Goal: Task Accomplishment & Management: Use online tool/utility

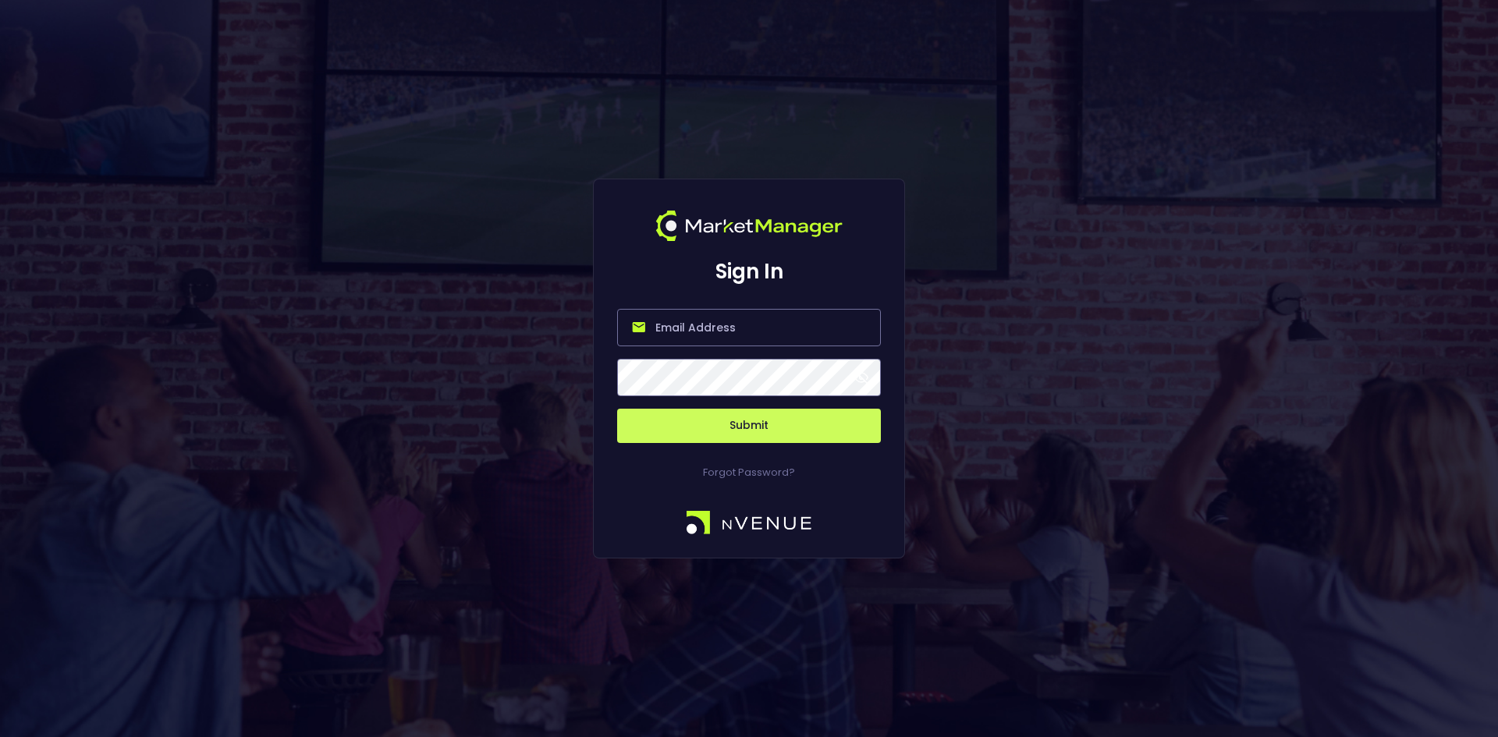
click at [671, 340] on input "email" at bounding box center [749, 327] width 264 height 37
type input "[EMAIL_ADDRESS][DOMAIN_NAME]"
click at [753, 427] on button "Submit" at bounding box center [749, 426] width 264 height 34
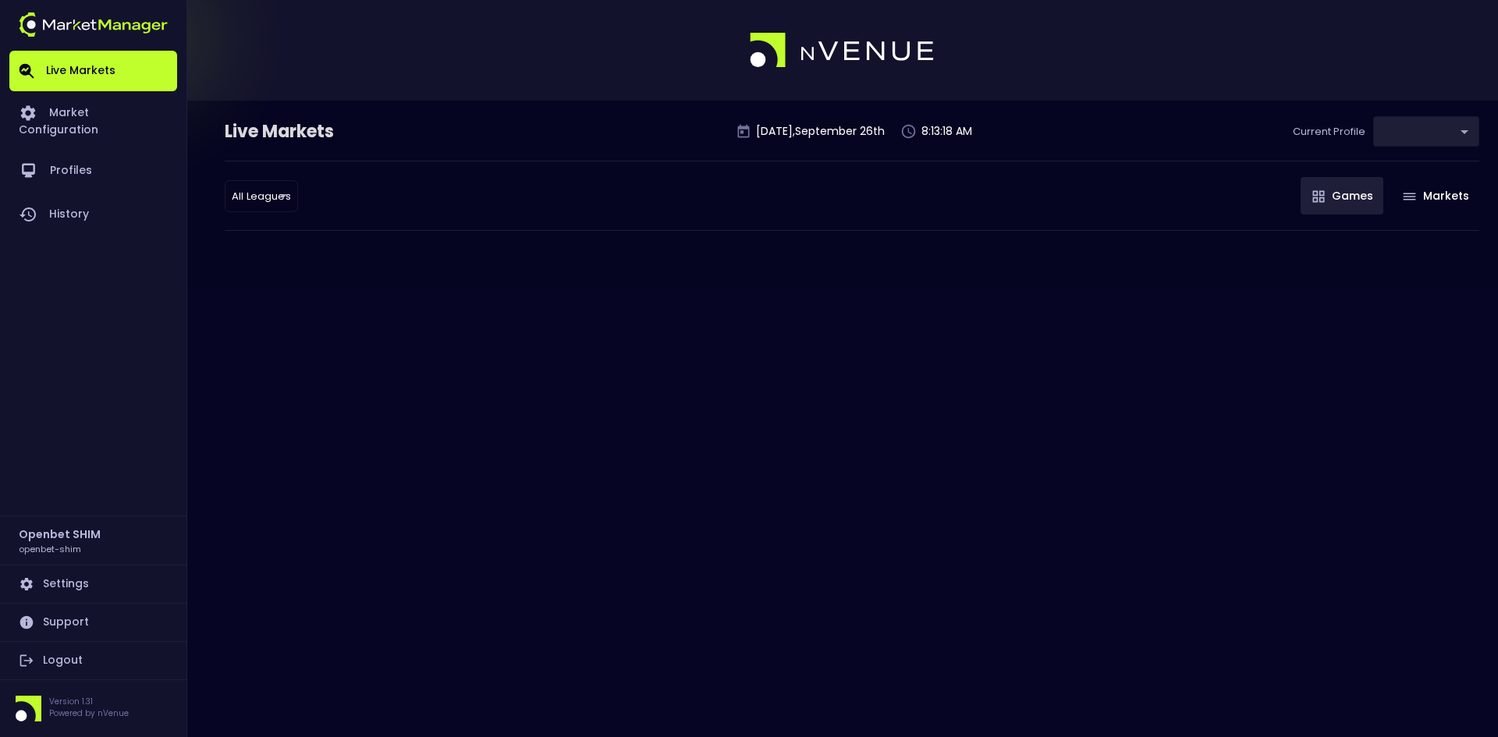
type input "04a2ae1d-a1ce-4693-adc0-1b4c1732d28c"
click at [96, 115] on link "Market Configuration" at bounding box center [93, 120] width 168 height 58
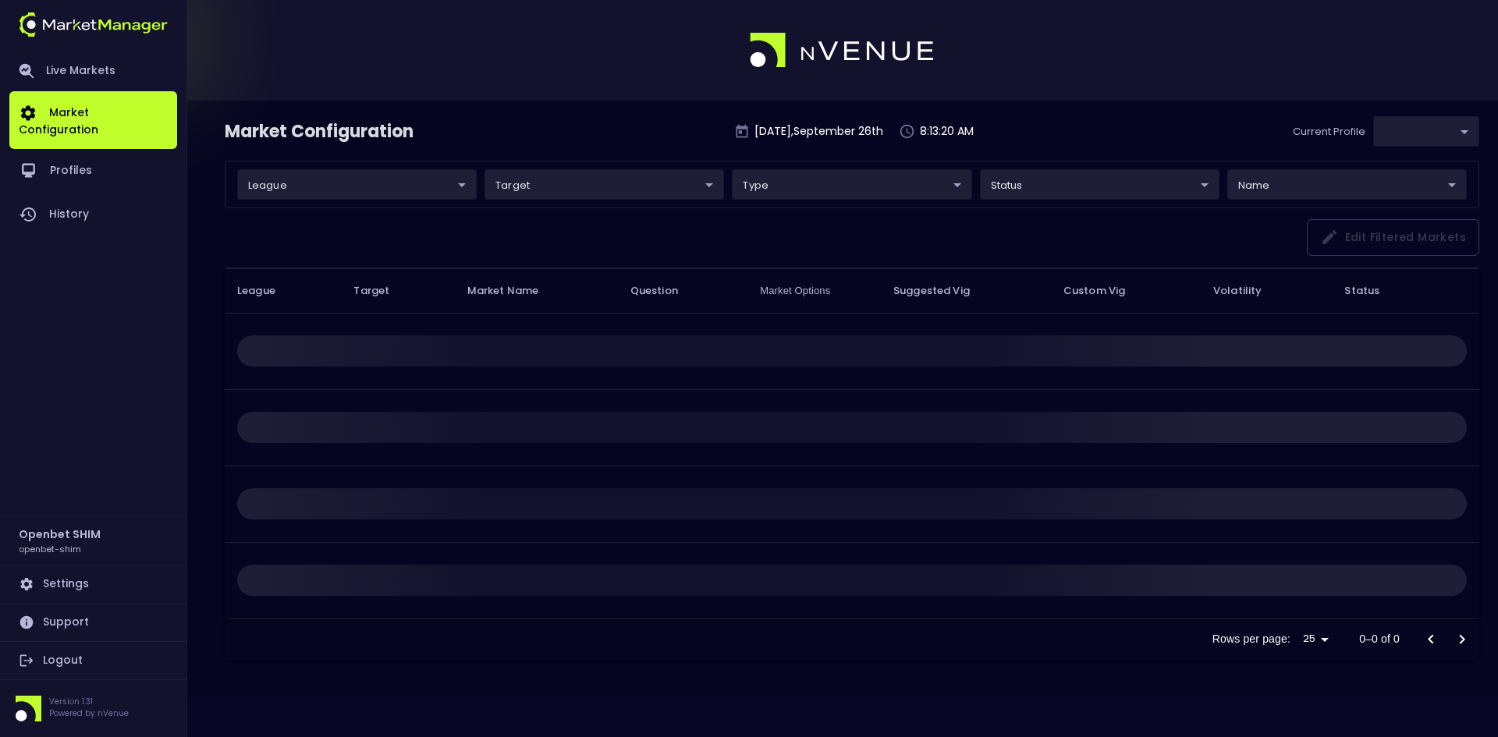
type input "04a2ae1d-a1ce-4693-adc0-1b4c1732d28c"
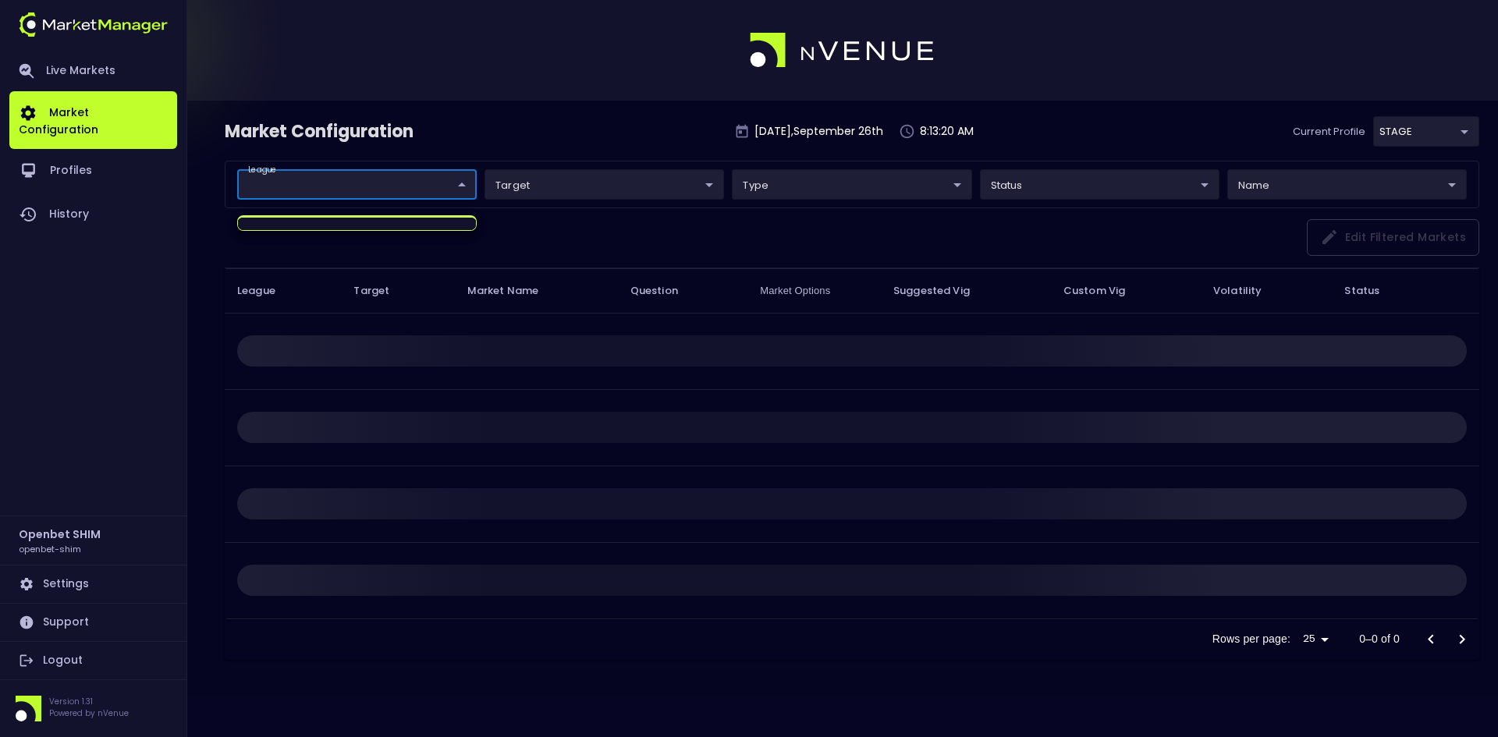
click at [337, 189] on body "Live Markets Market Configuration Profiles History Openbet SHIM openbet-shim Se…" at bounding box center [749, 368] width 1498 height 737
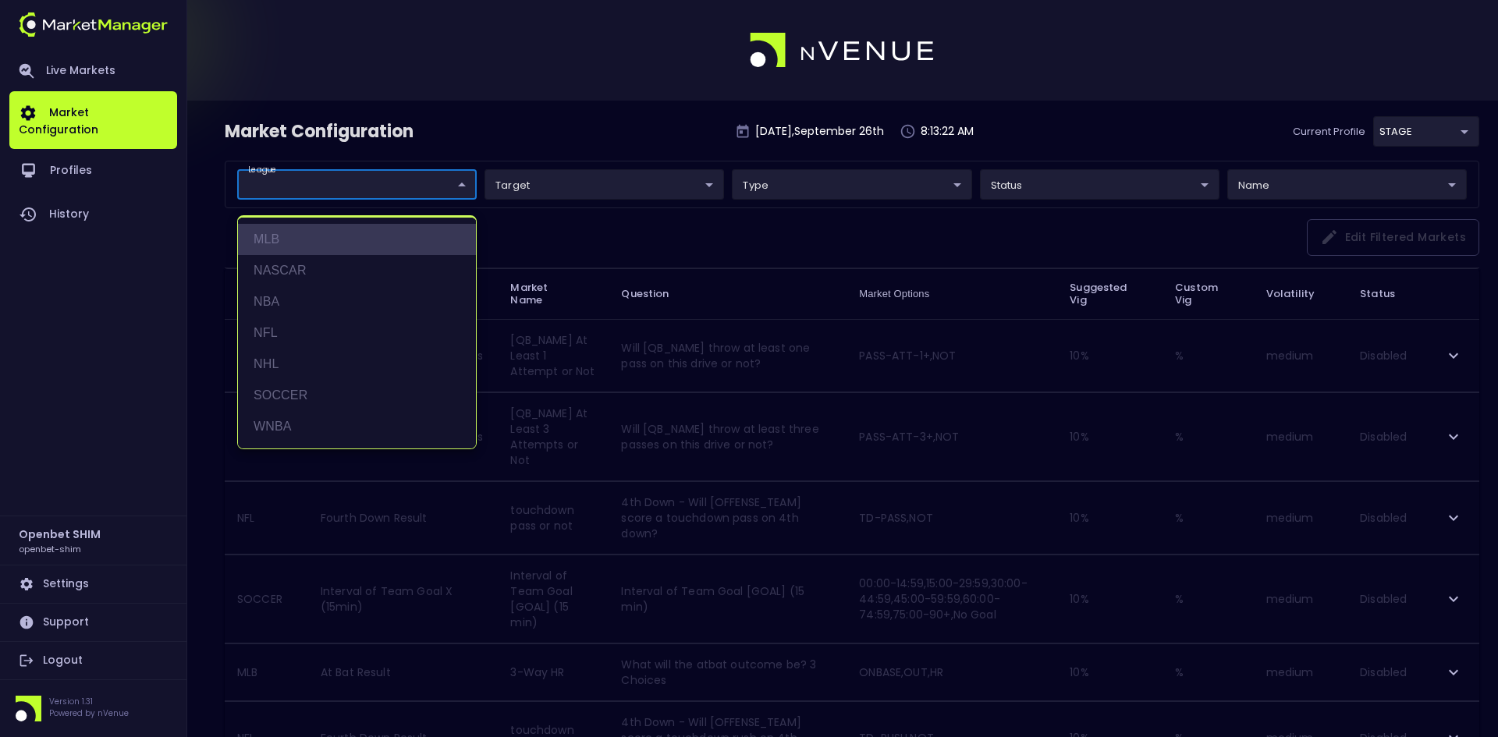
click at [284, 240] on li "MLB" at bounding box center [357, 239] width 238 height 31
type input "MLB"
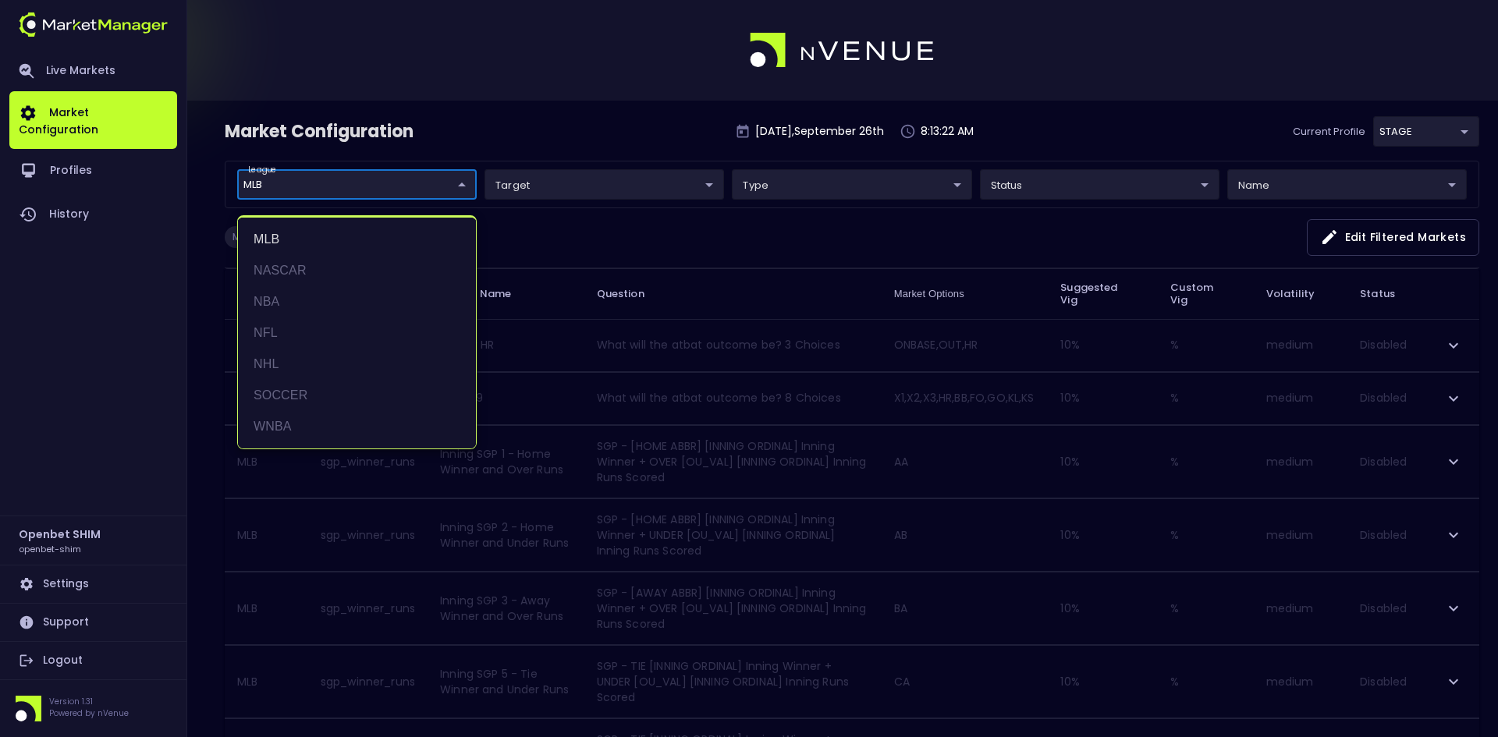
click at [608, 187] on div at bounding box center [749, 368] width 1498 height 737
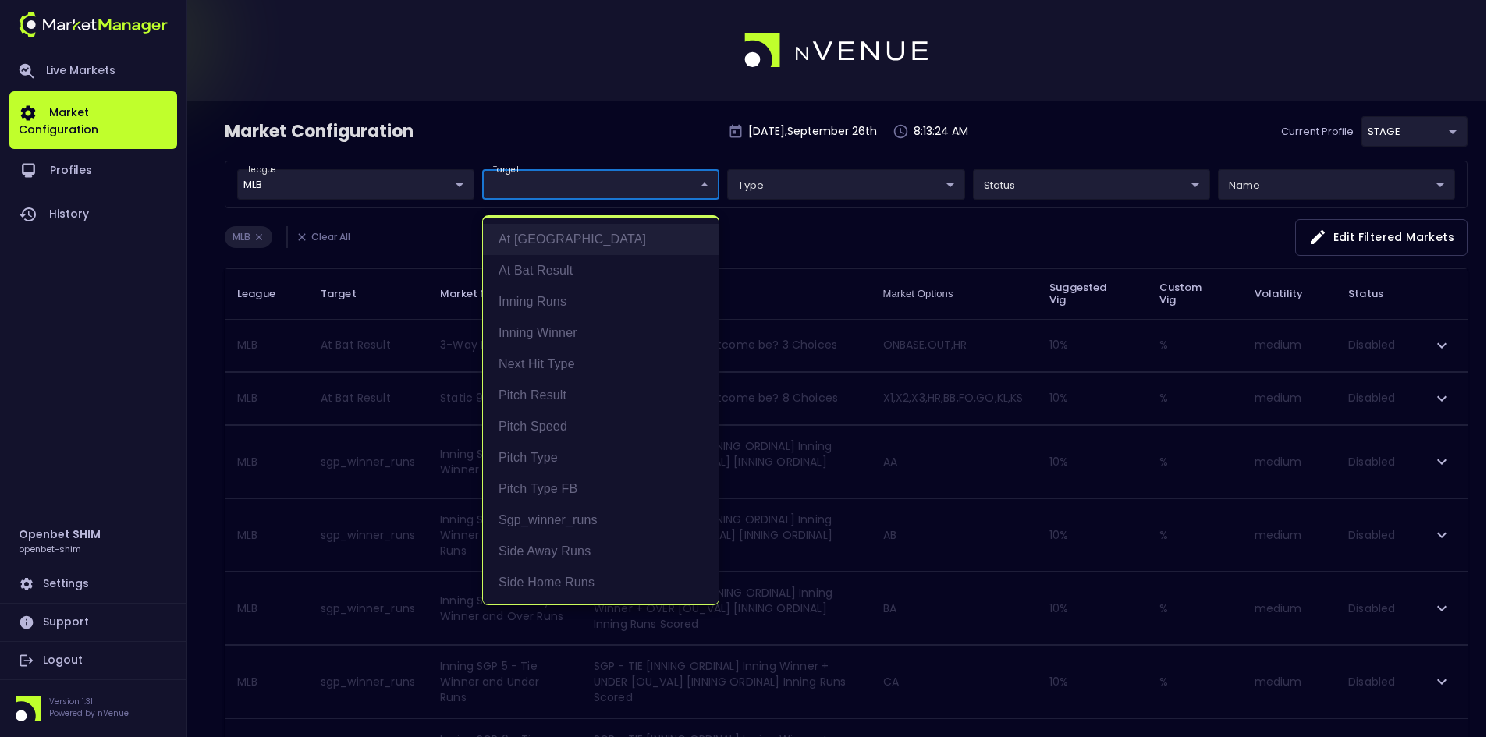
click at [562, 233] on li "At [GEOGRAPHIC_DATA]" at bounding box center [601, 239] width 236 height 31
type input "At [GEOGRAPHIC_DATA]"
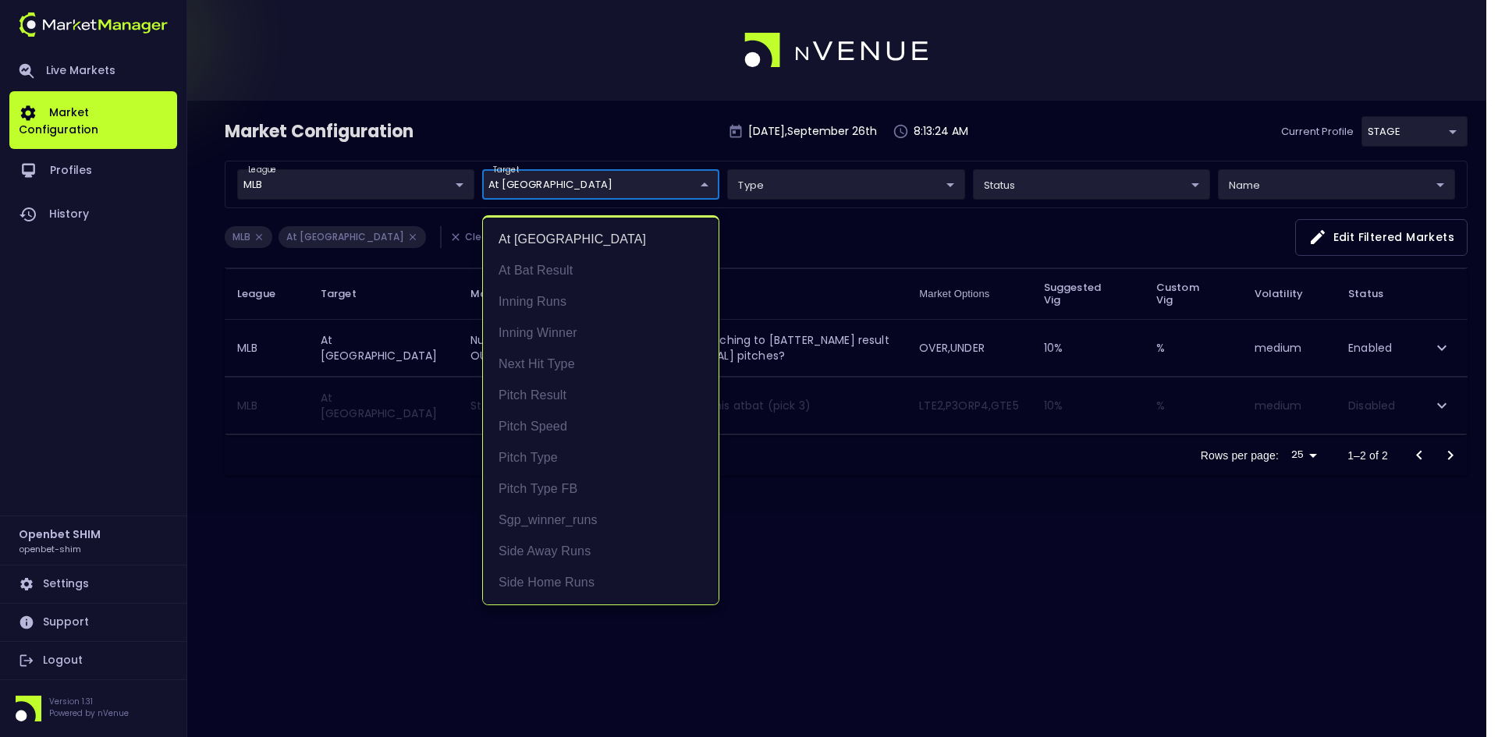
click at [900, 220] on div at bounding box center [749, 368] width 1498 height 737
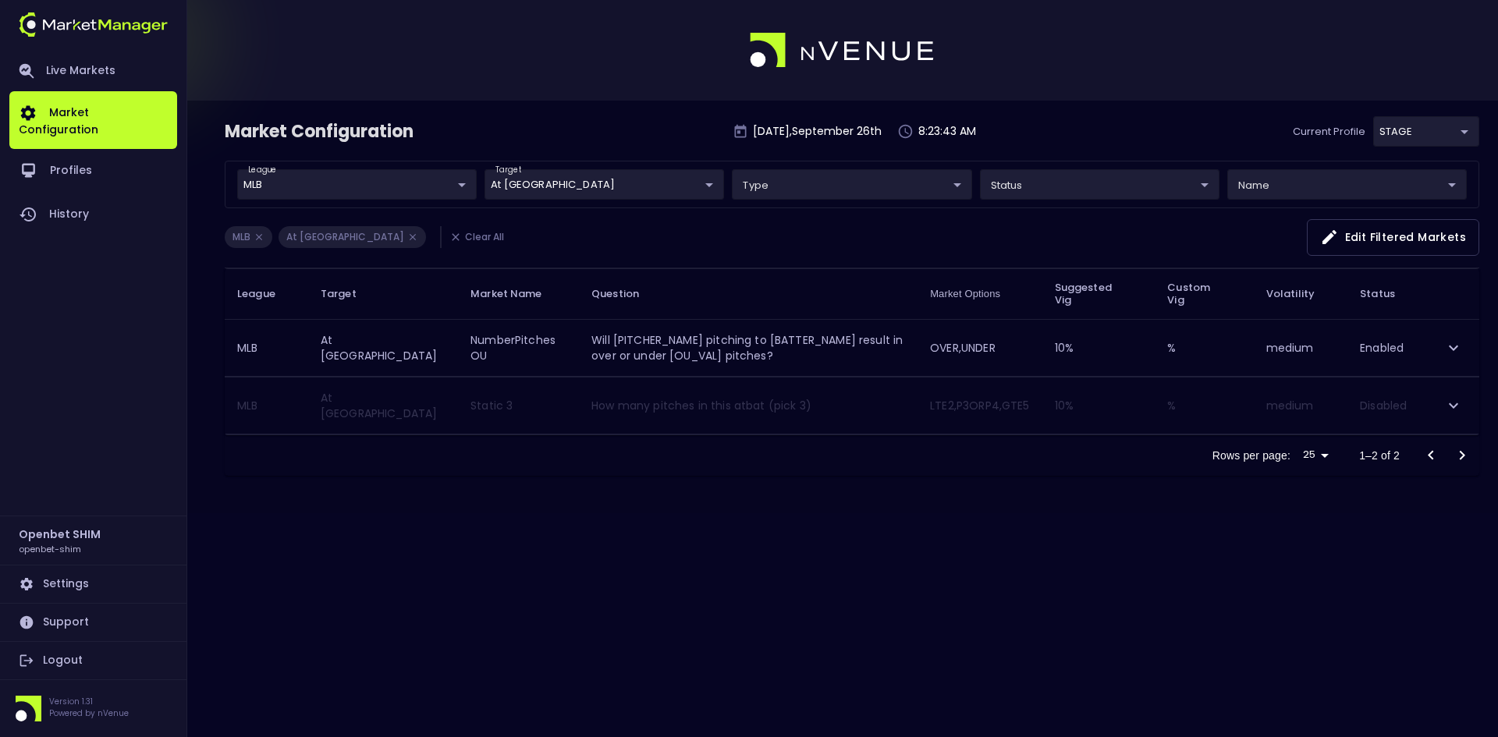
click at [556, 186] on body "Live Markets Market Configuration Profiles History Openbet SHIM openbet-shim Se…" at bounding box center [749, 368] width 1498 height 737
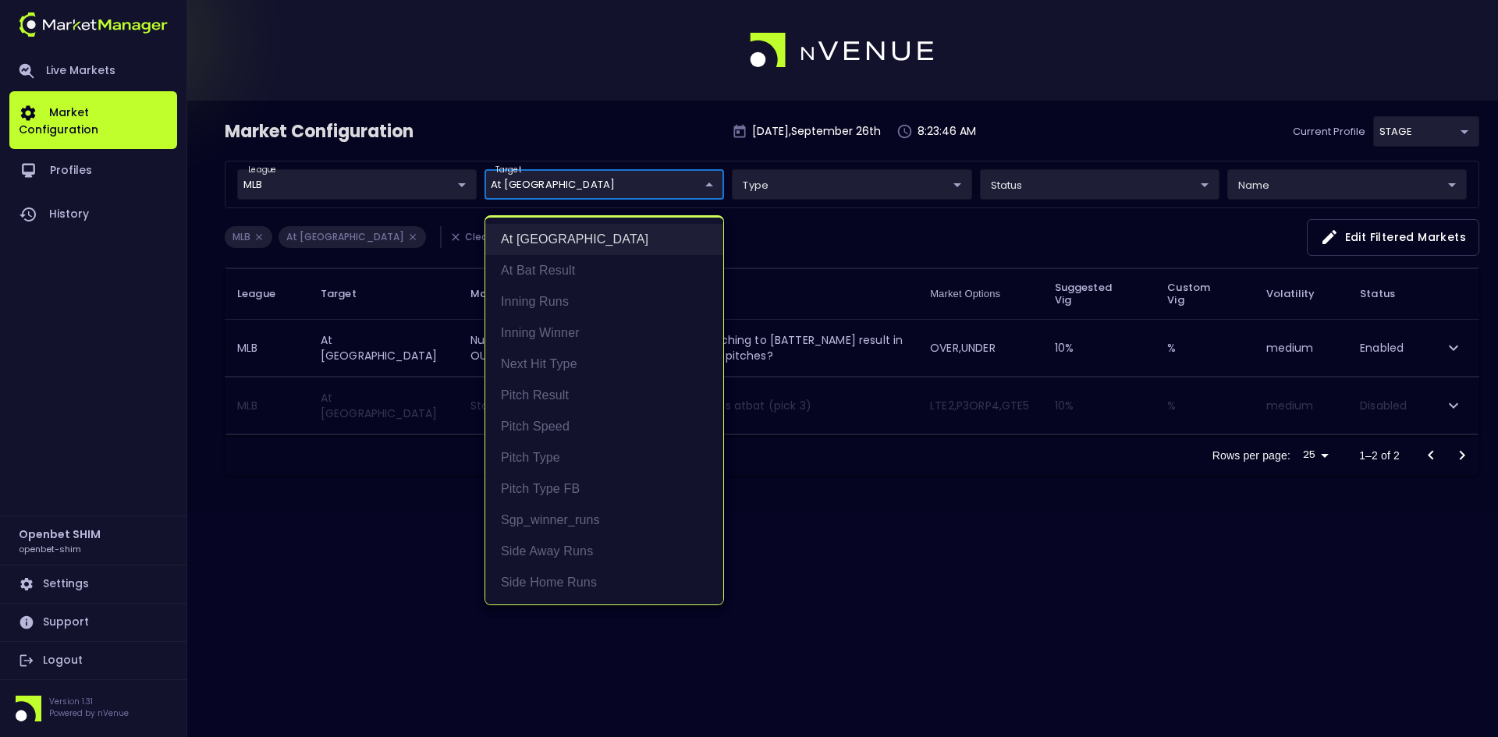
click at [546, 237] on li "At [GEOGRAPHIC_DATA]" at bounding box center [604, 239] width 238 height 31
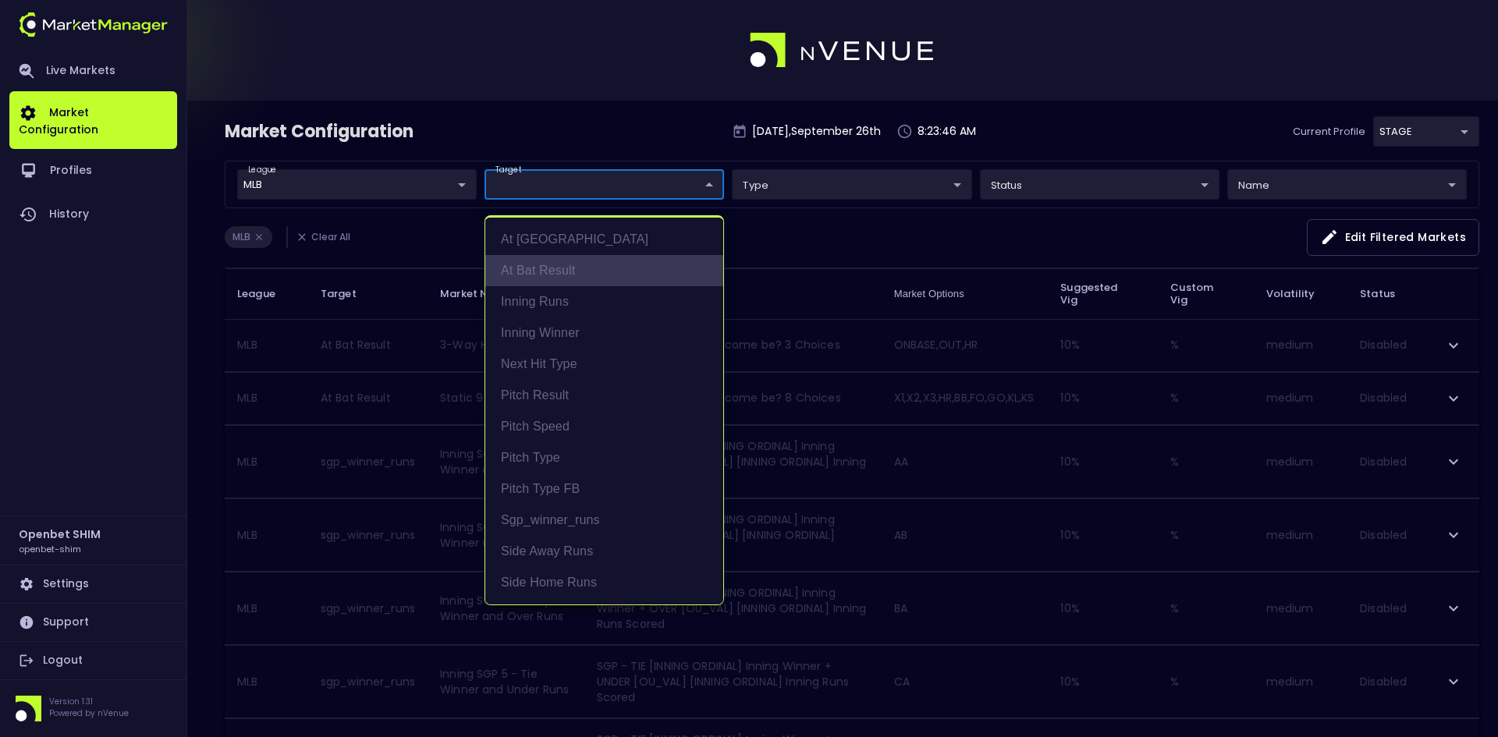
click at [545, 263] on li "At Bat Result" at bounding box center [604, 270] width 238 height 31
type input "At Bat Result"
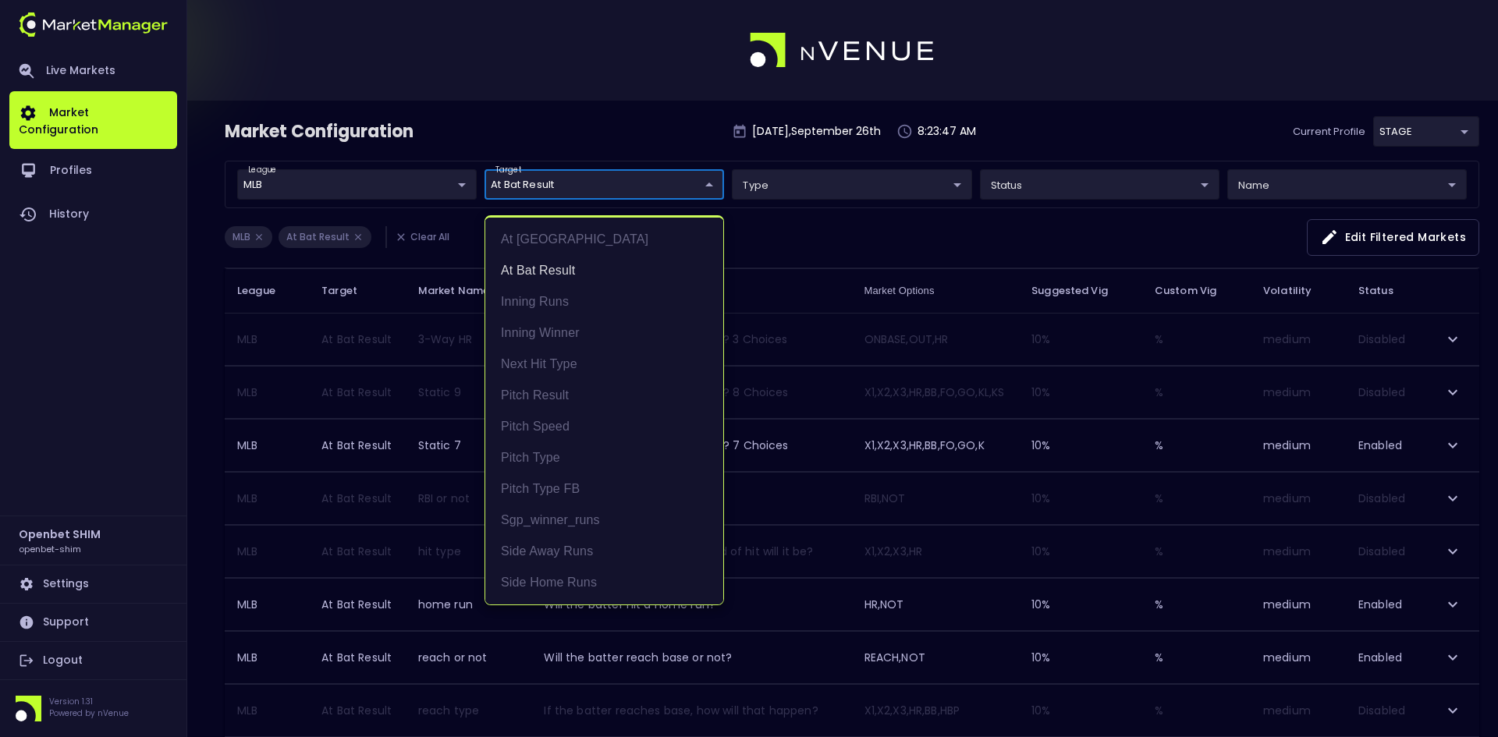
click at [862, 229] on div at bounding box center [749, 368] width 1498 height 737
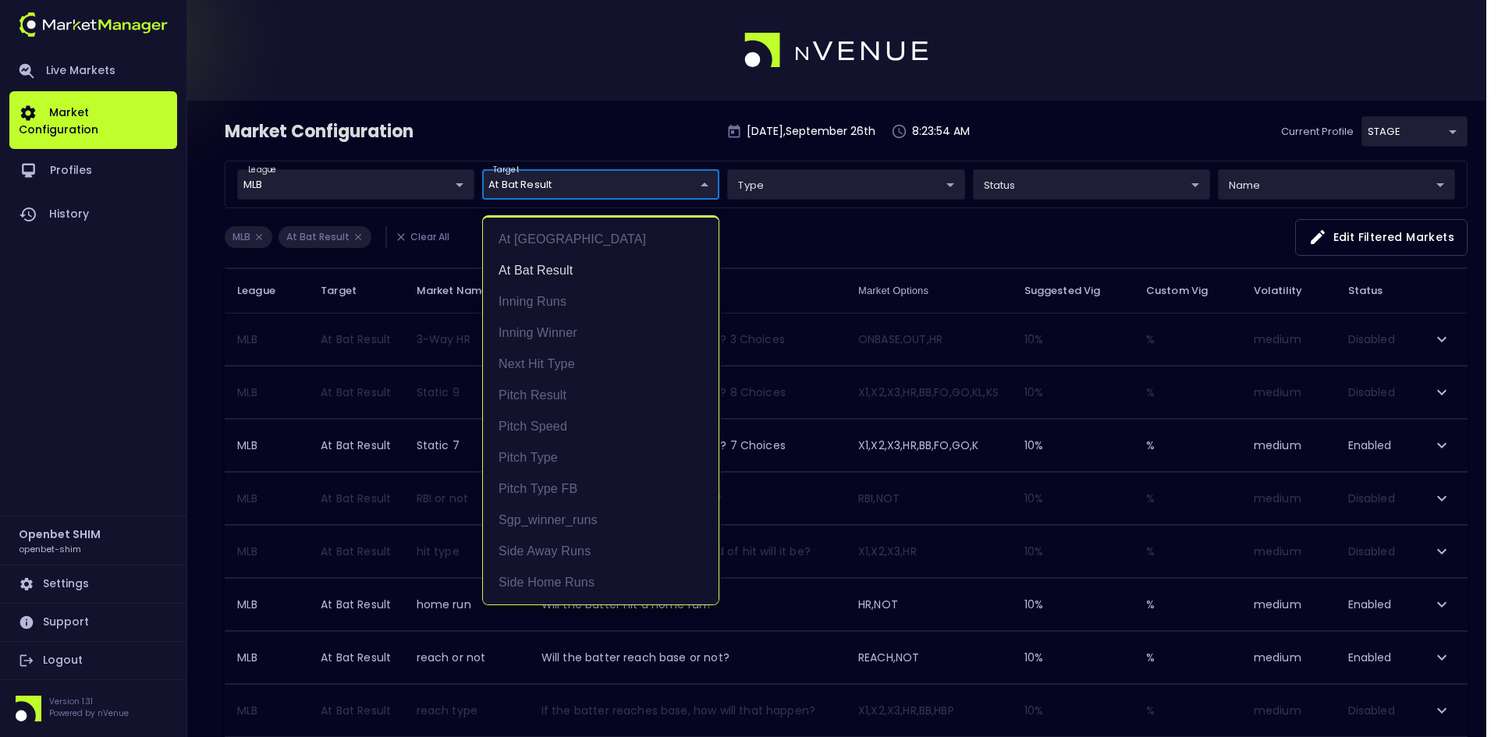
click at [527, 270] on li "At Bat Result" at bounding box center [601, 270] width 236 height 31
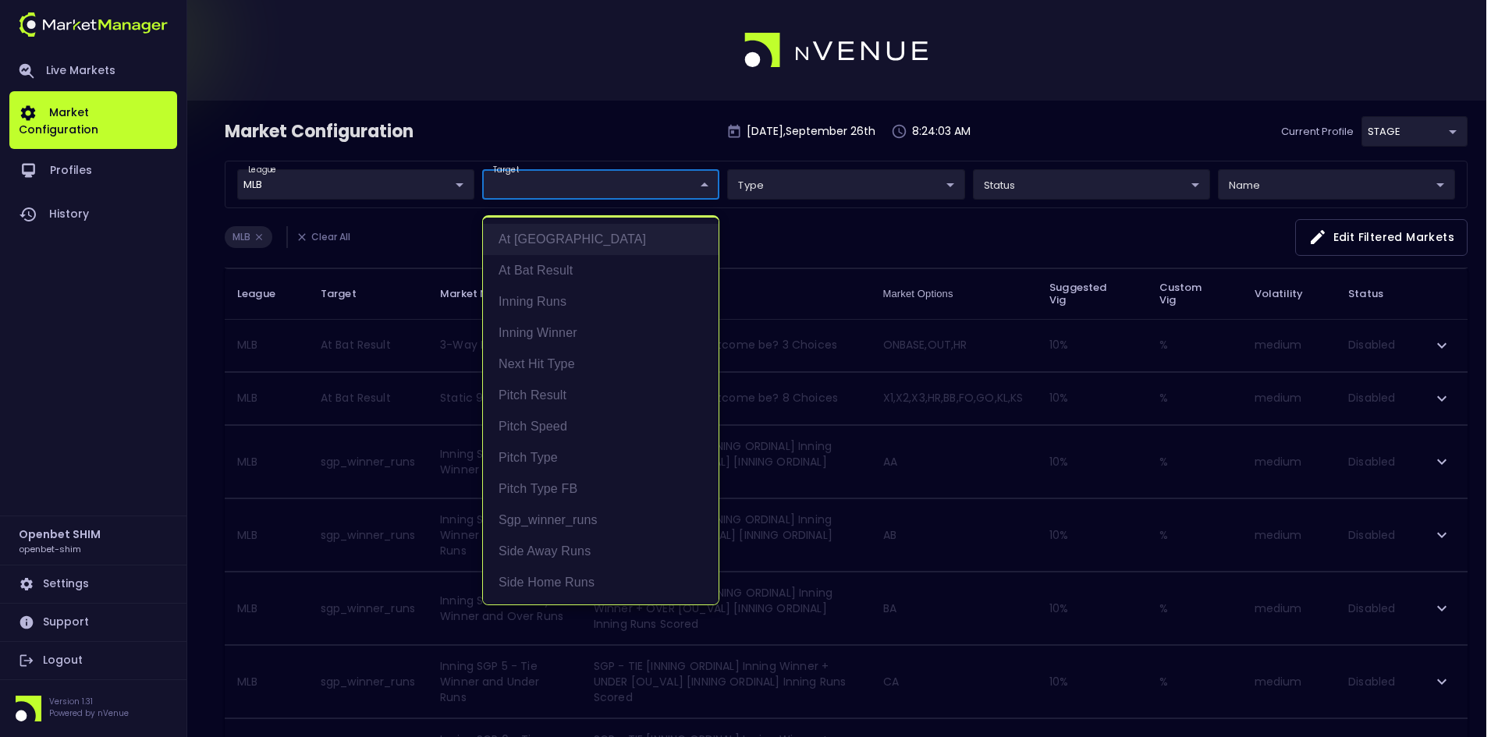
click at [537, 241] on li "At [GEOGRAPHIC_DATA]" at bounding box center [601, 239] width 236 height 31
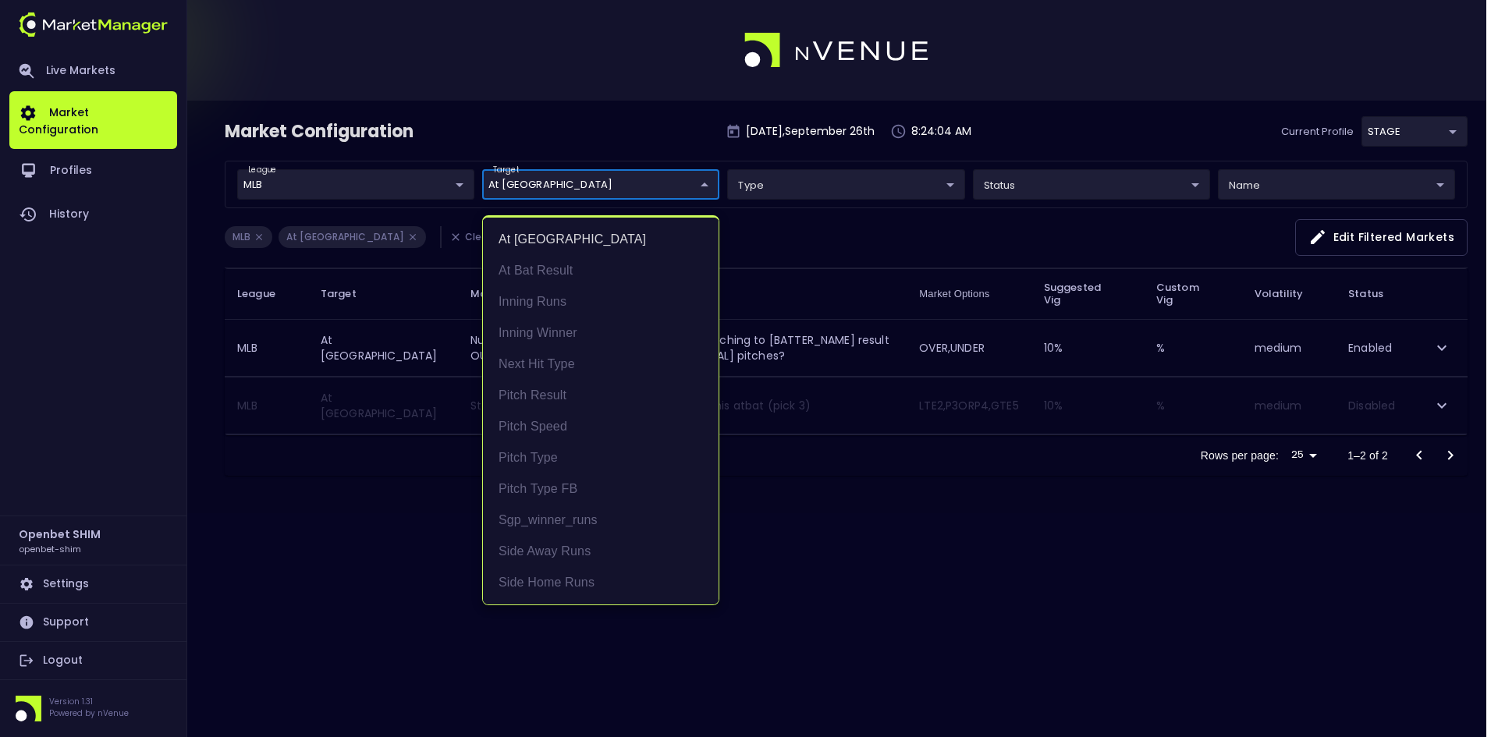
click at [898, 222] on div at bounding box center [749, 368] width 1498 height 737
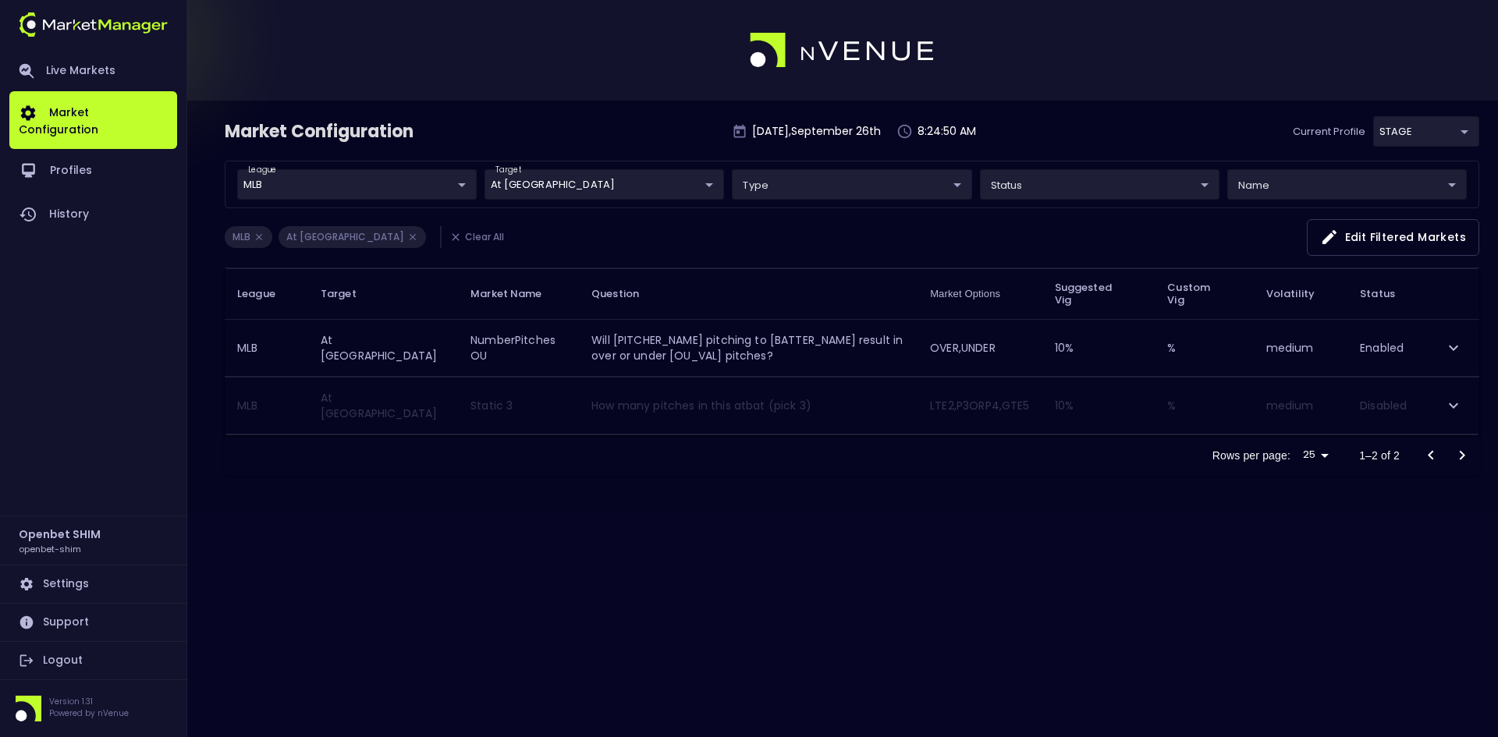
click at [563, 181] on body "Live Markets Market Configuration Profiles History Openbet SHIM openbet-shim Se…" at bounding box center [749, 368] width 1498 height 737
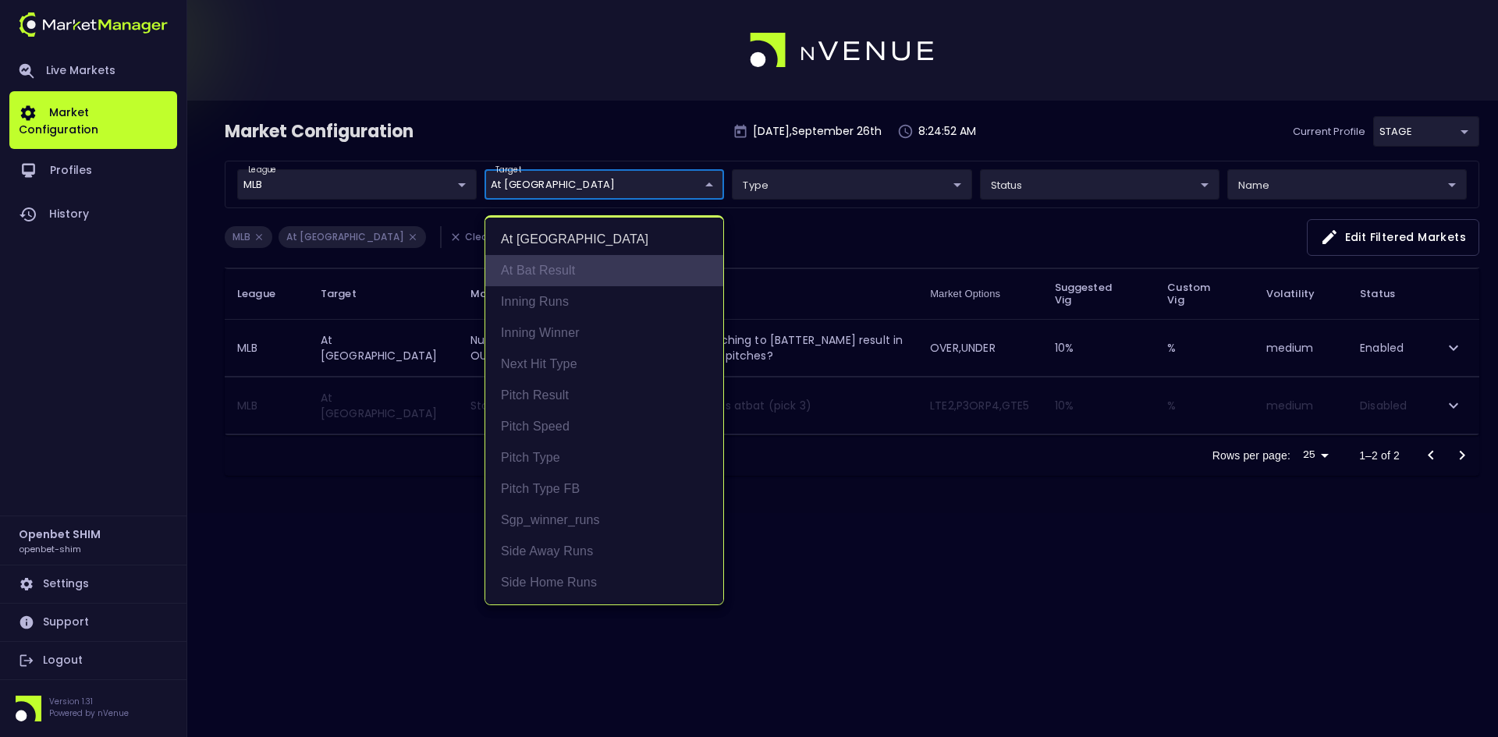
click at [553, 268] on li "At Bat Result" at bounding box center [604, 270] width 238 height 31
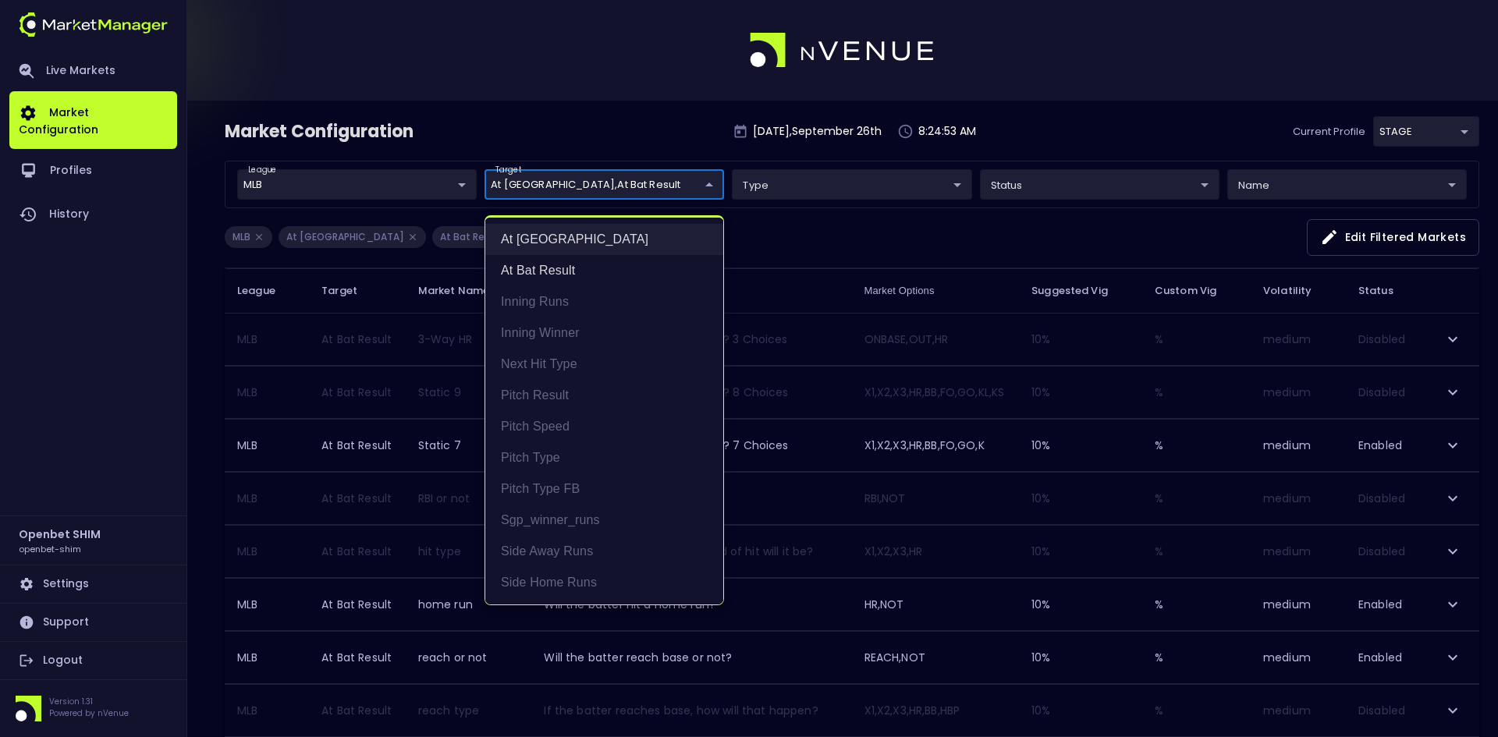
click at [553, 240] on li "At [GEOGRAPHIC_DATA]" at bounding box center [604, 239] width 238 height 31
type input "At Bat Result"
click at [634, 134] on div at bounding box center [749, 368] width 1498 height 737
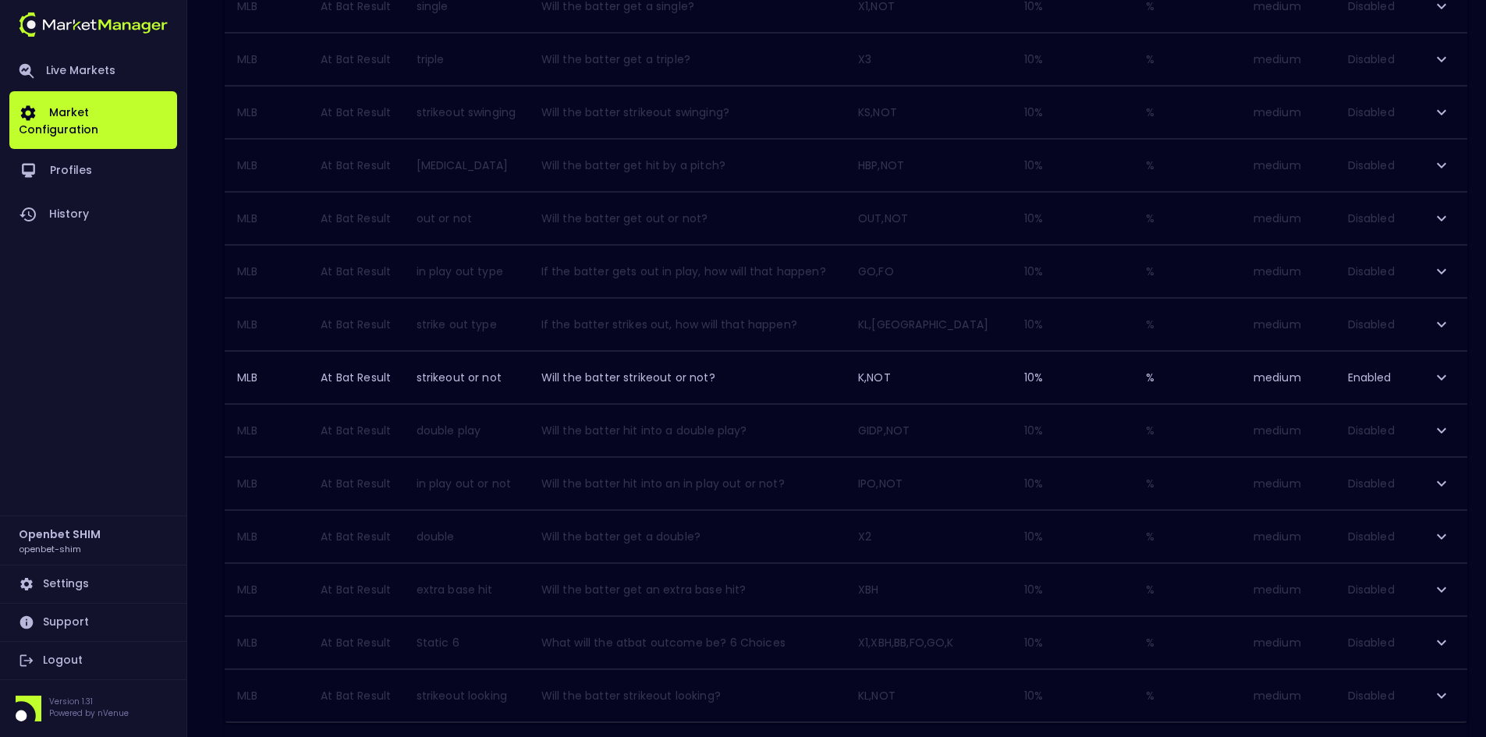
scroll to position [981, 0]
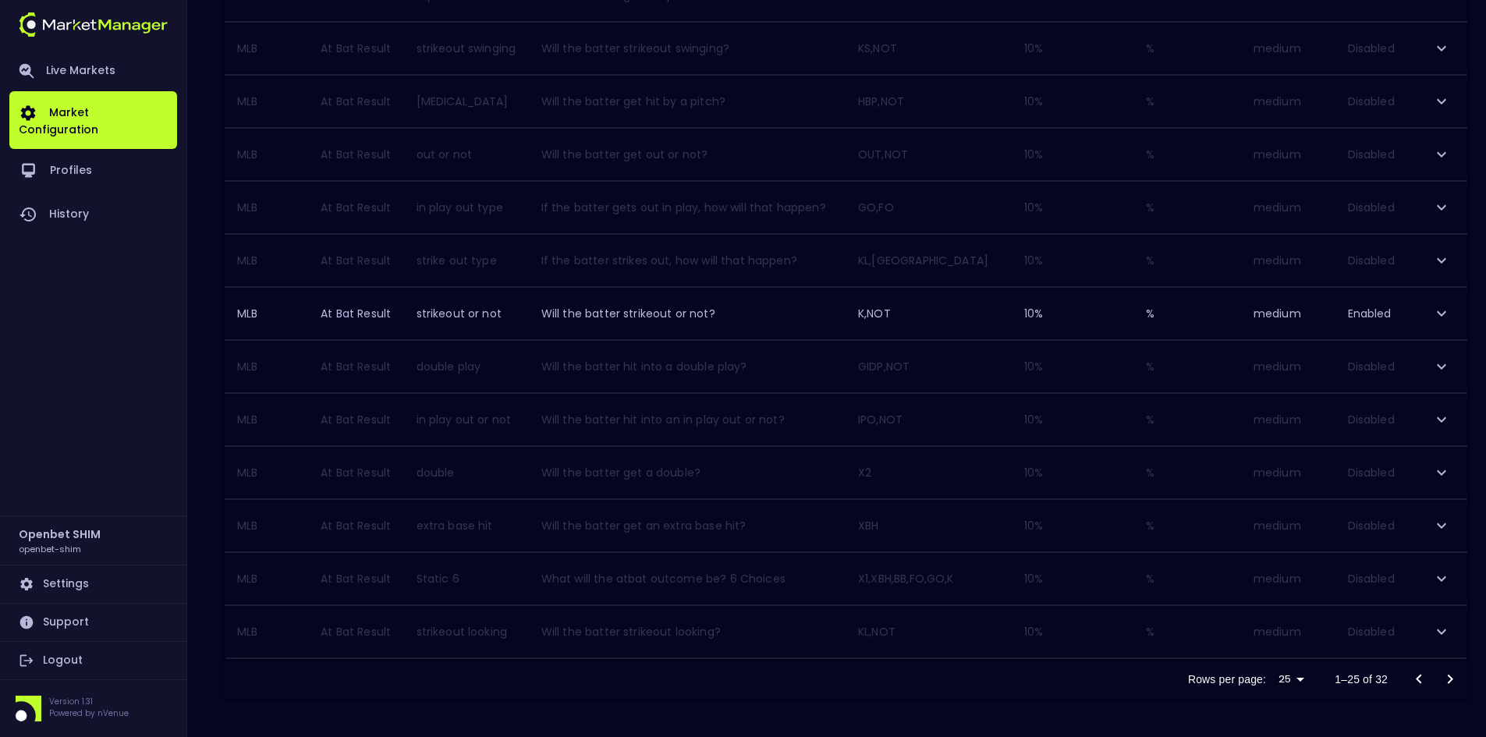
click at [1448, 678] on icon "Go to next page" at bounding box center [1450, 679] width 19 height 19
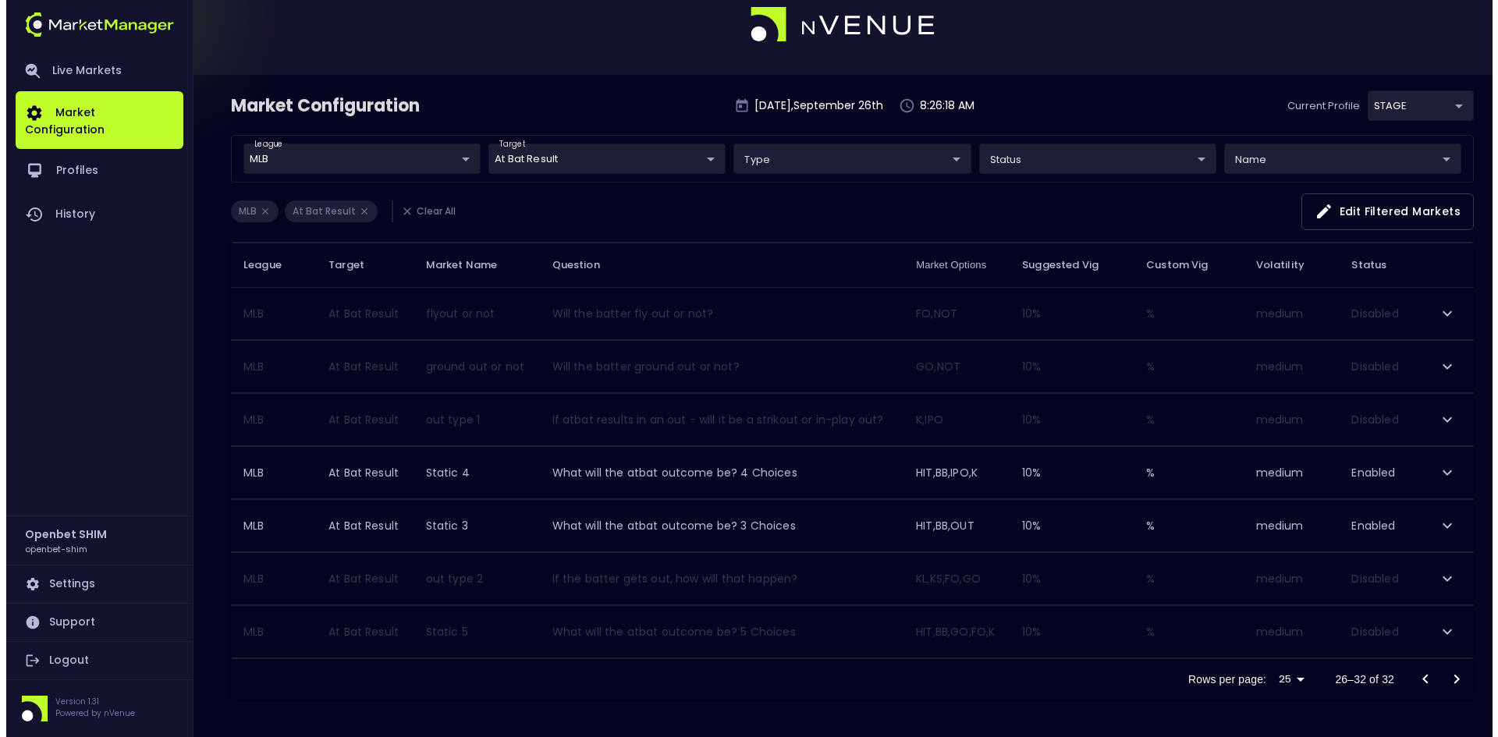
scroll to position [26, 0]
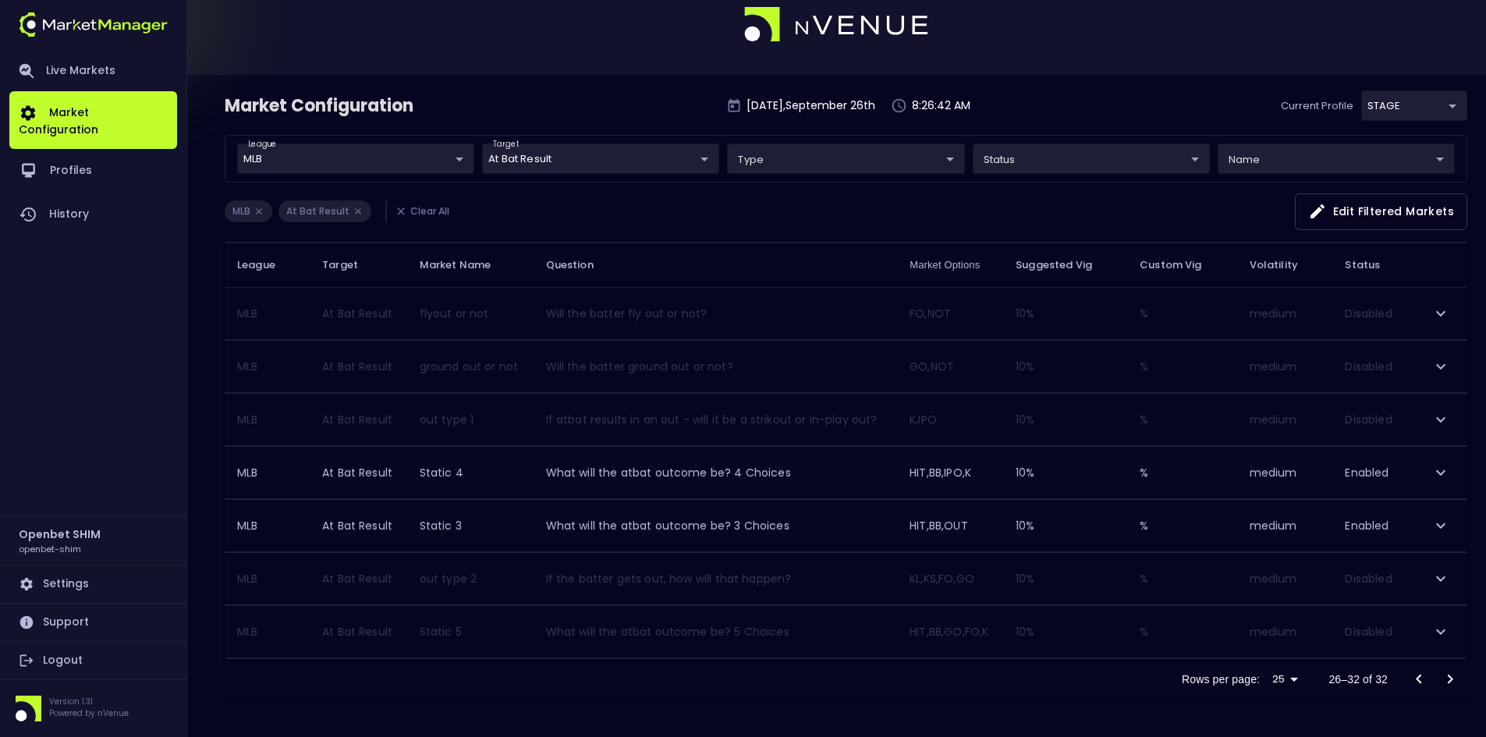
click at [568, 142] on div "league MLB MLB ​ target At Bat Result At Bat Result ​ type ​ ​ status ​ ​ name …" at bounding box center [846, 159] width 1243 height 48
click at [568, 158] on body "Live Markets Market Configuration Profiles History Openbet SHIM openbet-shim Se…" at bounding box center [743, 355] width 1486 height 763
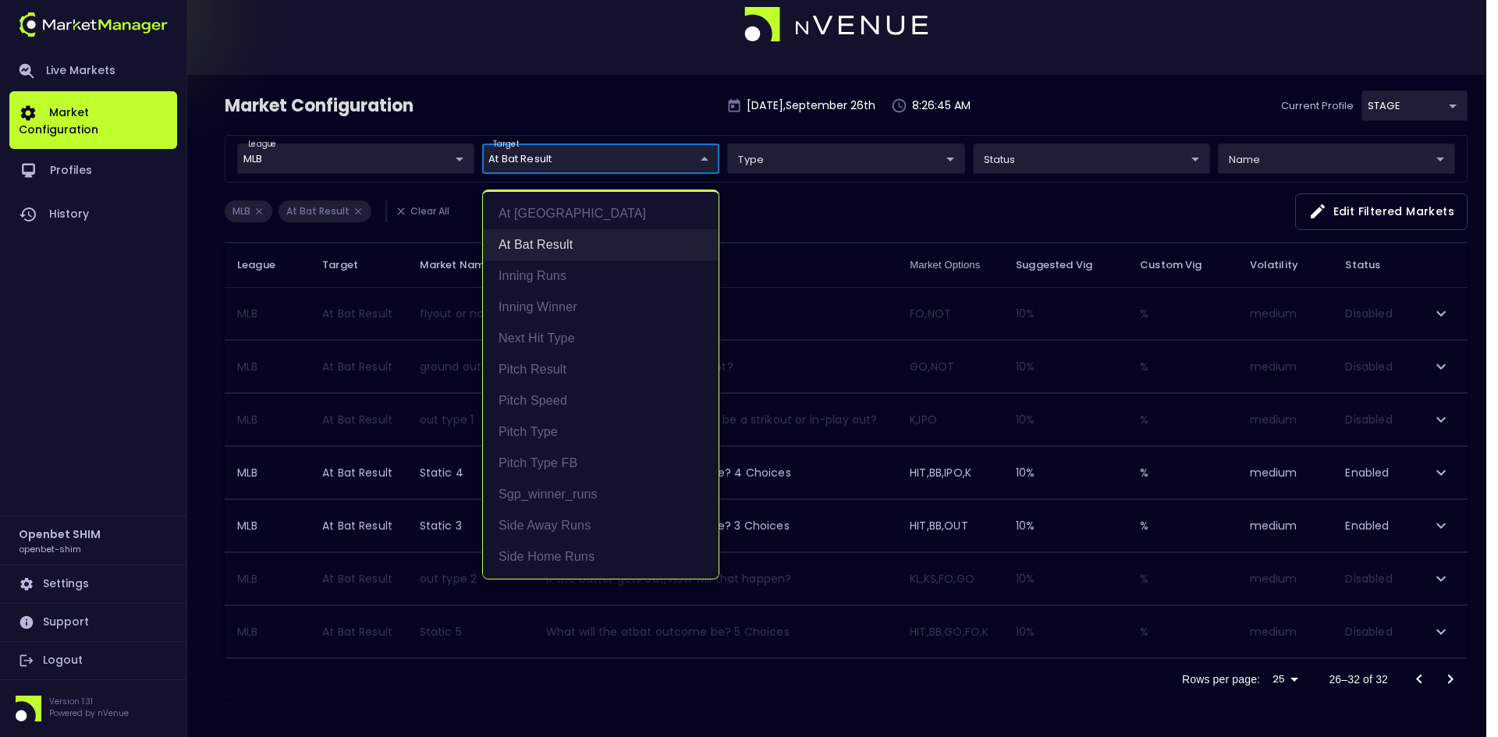
click at [550, 246] on li "At Bat Result" at bounding box center [601, 244] width 236 height 31
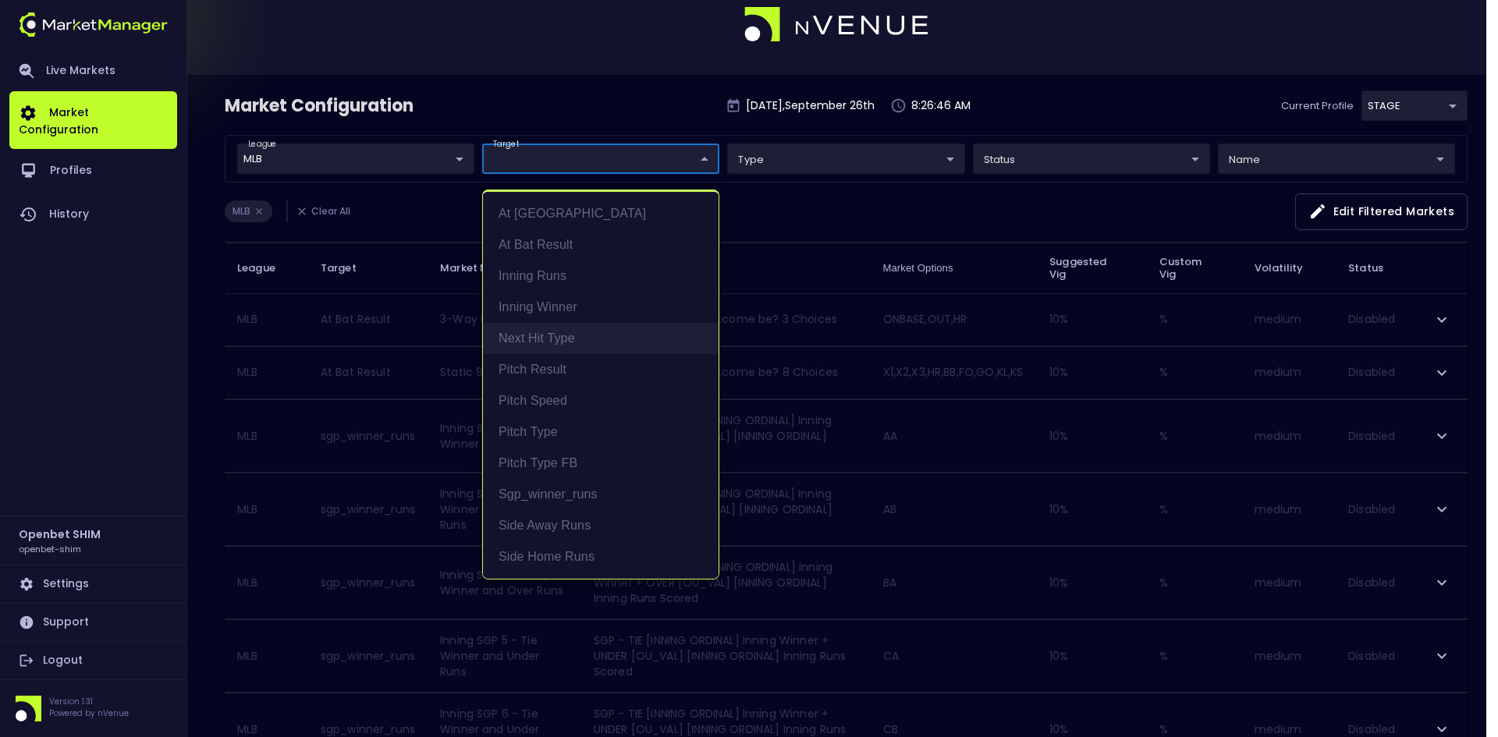
click at [542, 329] on li "Next Hit Type" at bounding box center [601, 338] width 236 height 31
type input "Next Hit Type"
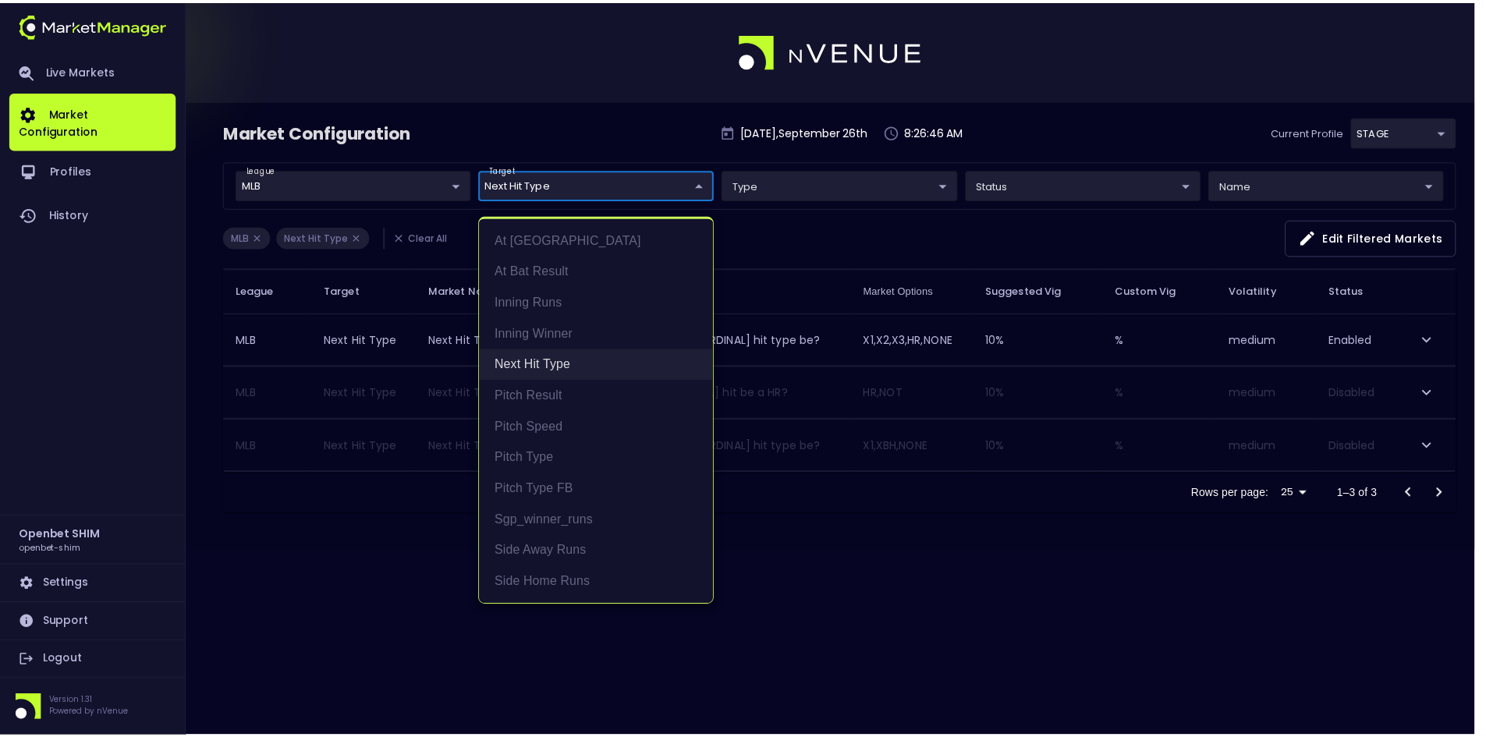
scroll to position [0, 0]
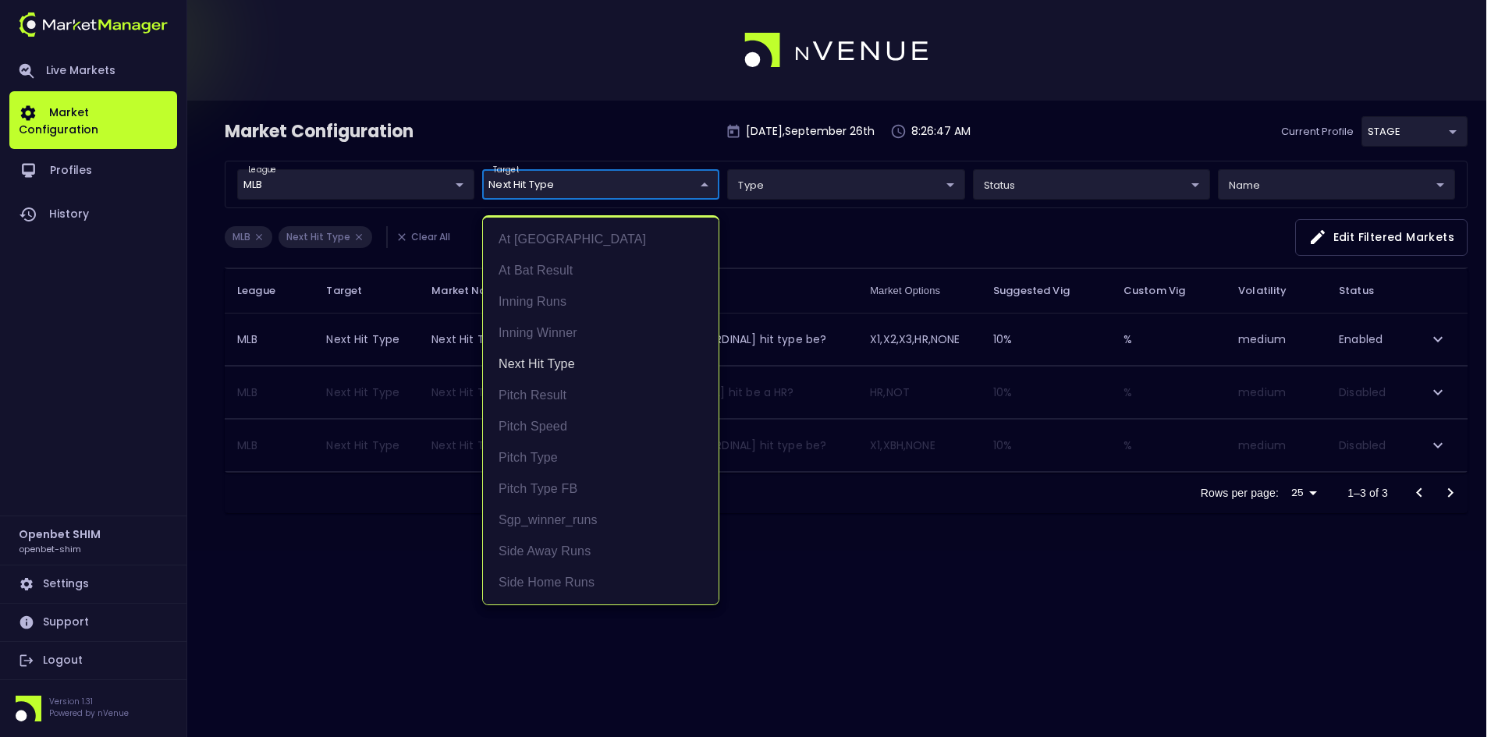
click at [861, 552] on div at bounding box center [749, 368] width 1498 height 737
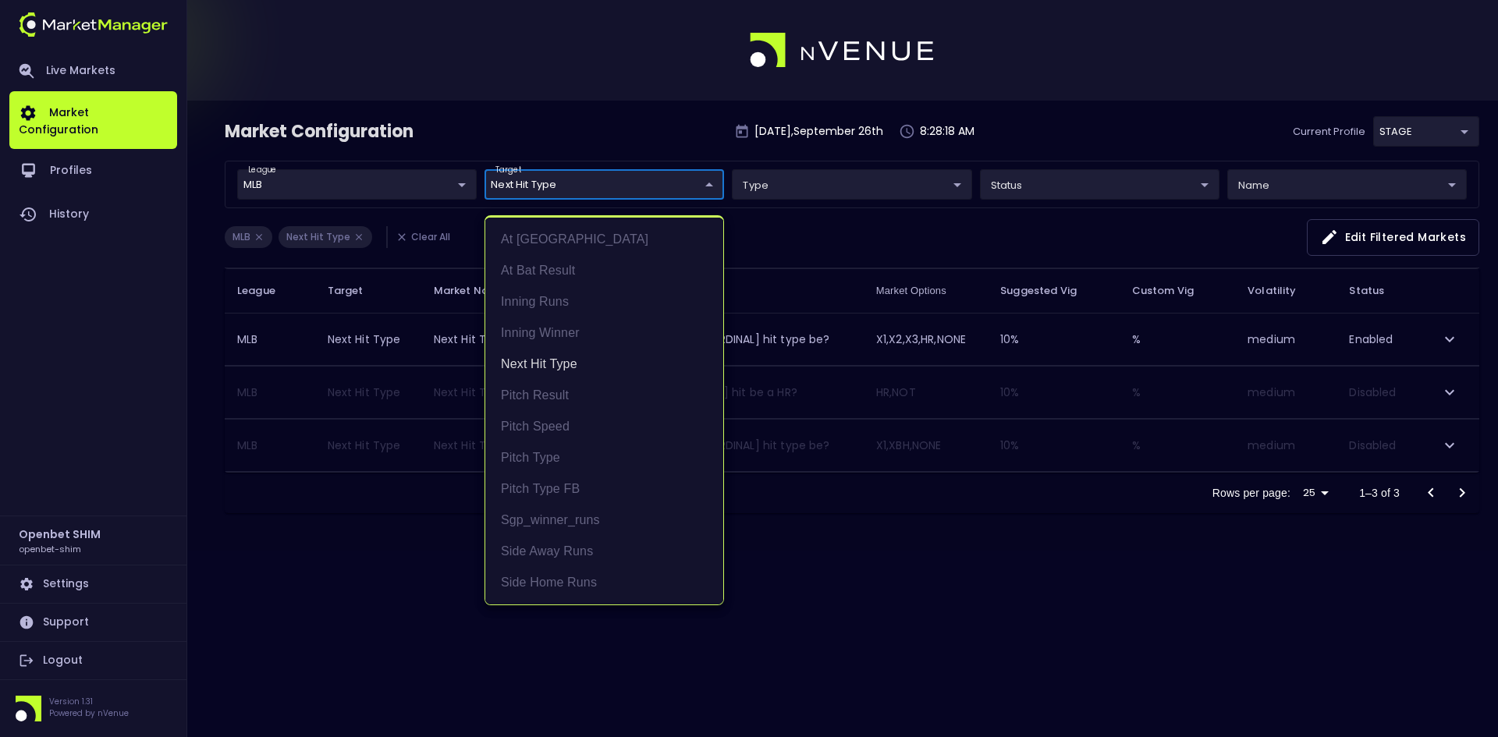
click at [552, 186] on body "Live Markets Market Configuration Profiles History Openbet SHIM openbet-shim Se…" at bounding box center [749, 368] width 1498 height 737
click at [524, 361] on li "Next Hit Type" at bounding box center [604, 364] width 238 height 31
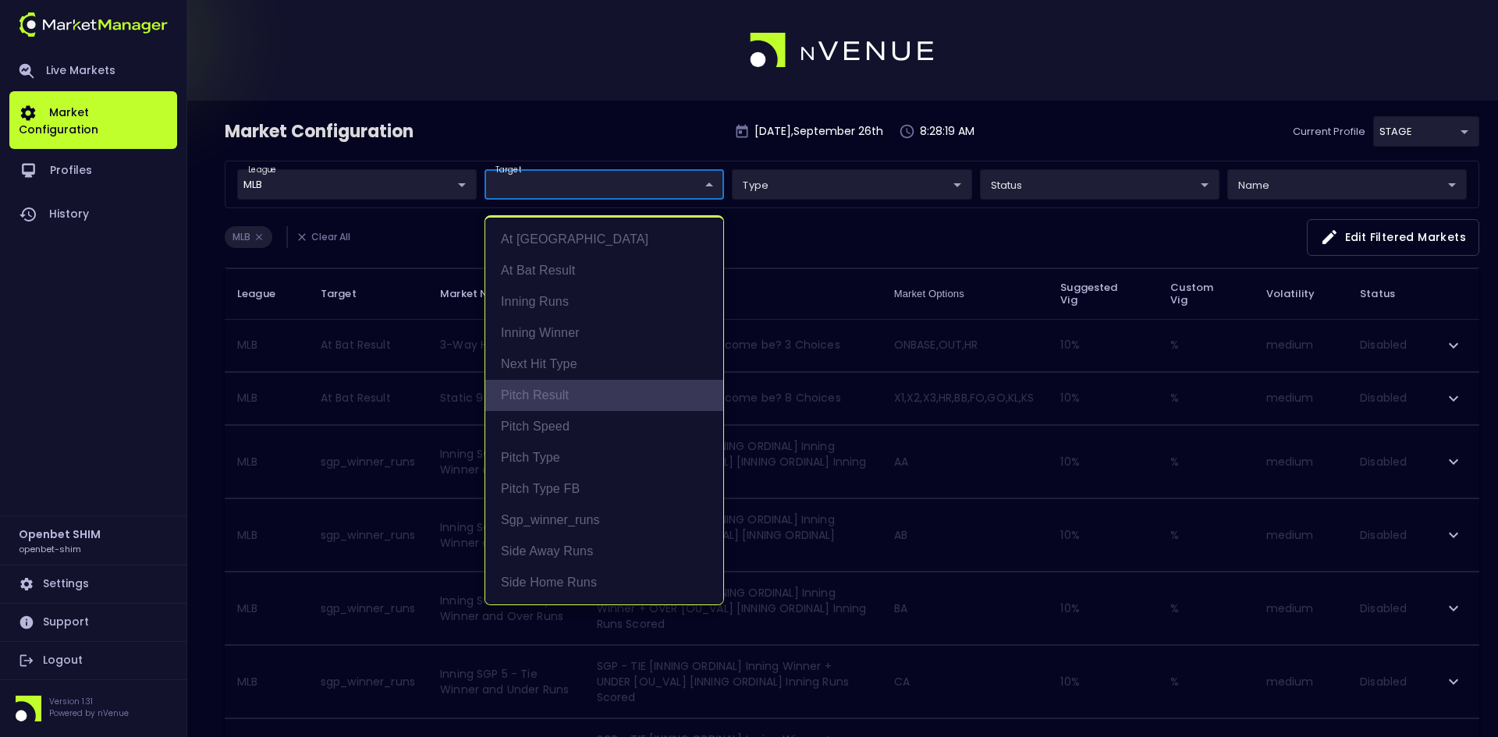
click at [527, 391] on li "Pitch Result" at bounding box center [604, 395] width 238 height 31
type input "Pitch Result"
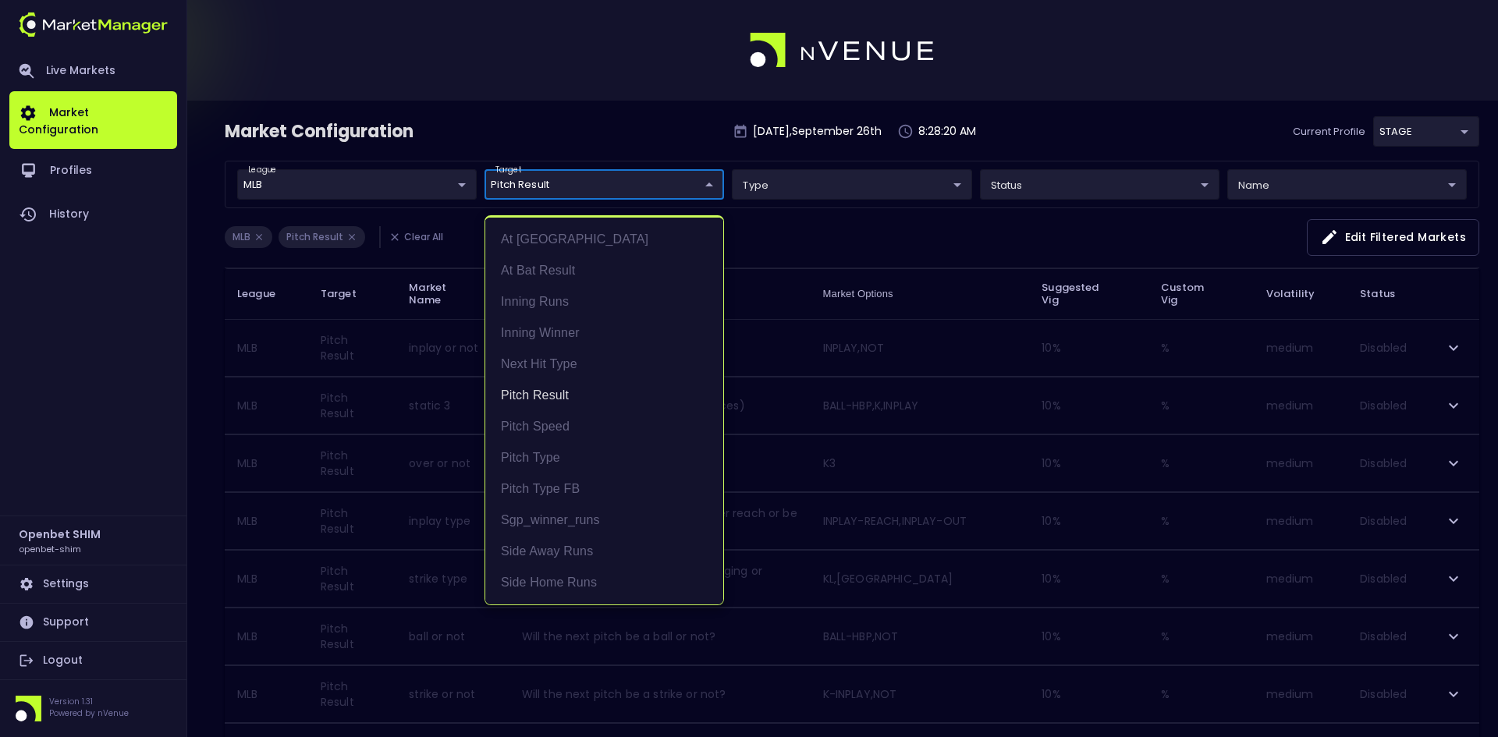
click at [635, 107] on div at bounding box center [749, 368] width 1498 height 737
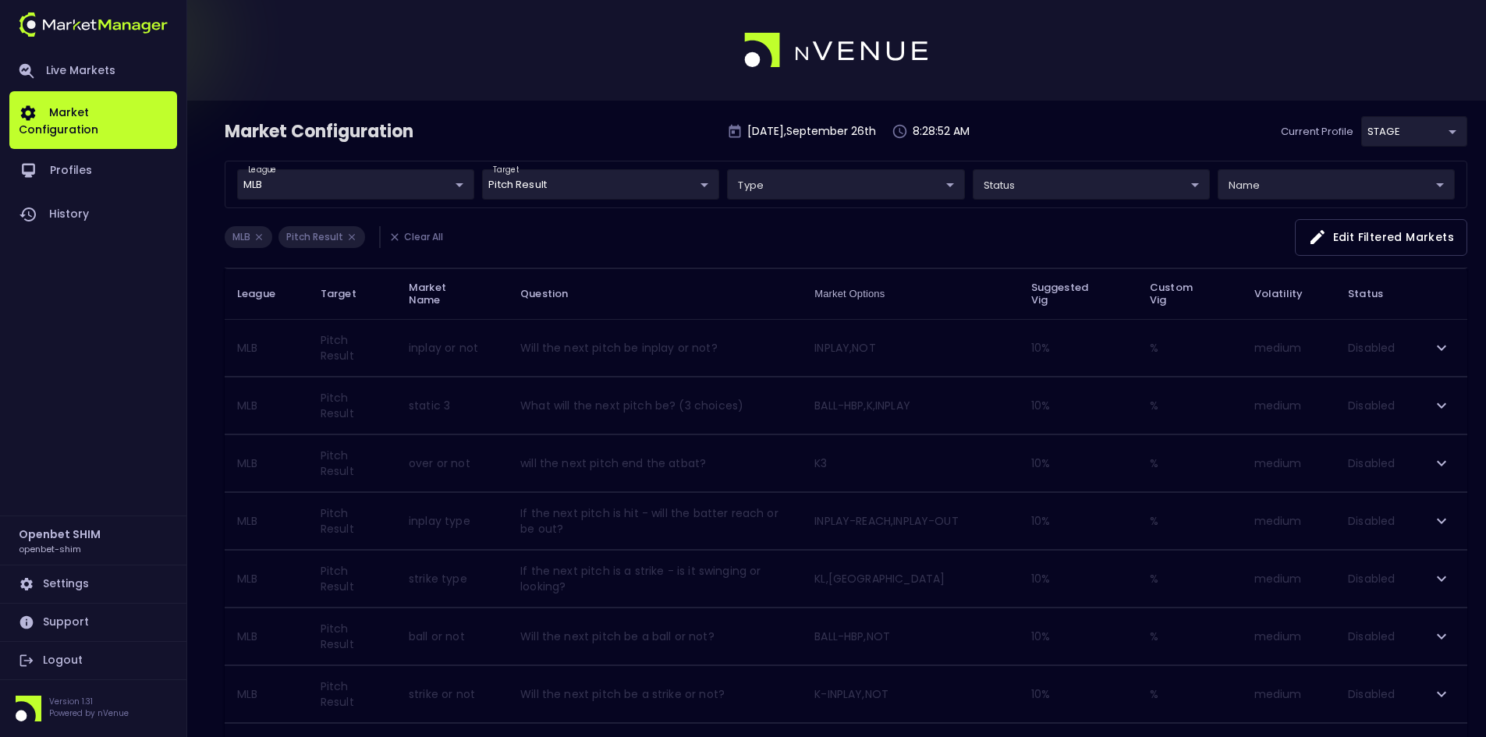
click at [566, 184] on body "Live Markets Market Configuration Profiles History Openbet SHIM openbet-shim Se…" at bounding box center [743, 516] width 1486 height 1033
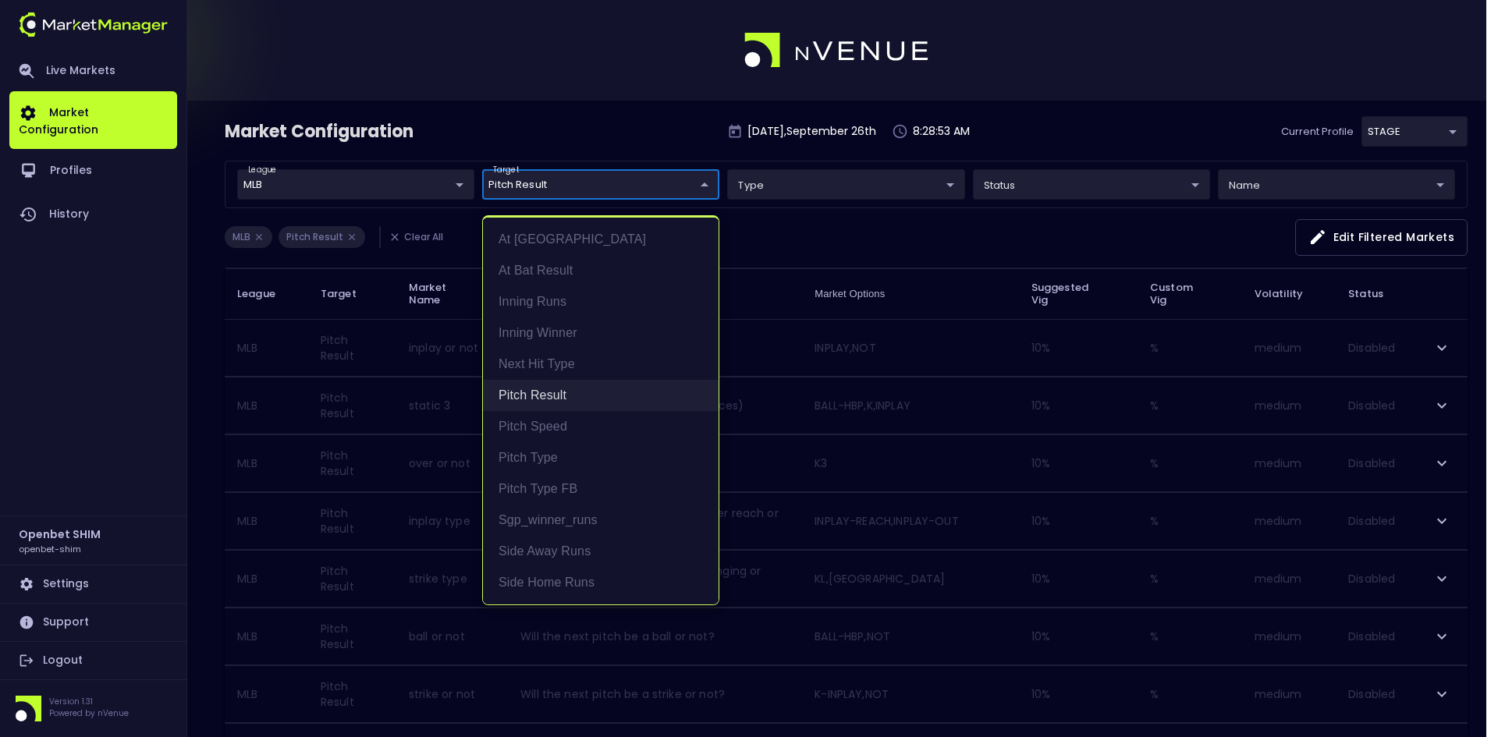
click at [527, 392] on li "Pitch Result" at bounding box center [601, 395] width 236 height 31
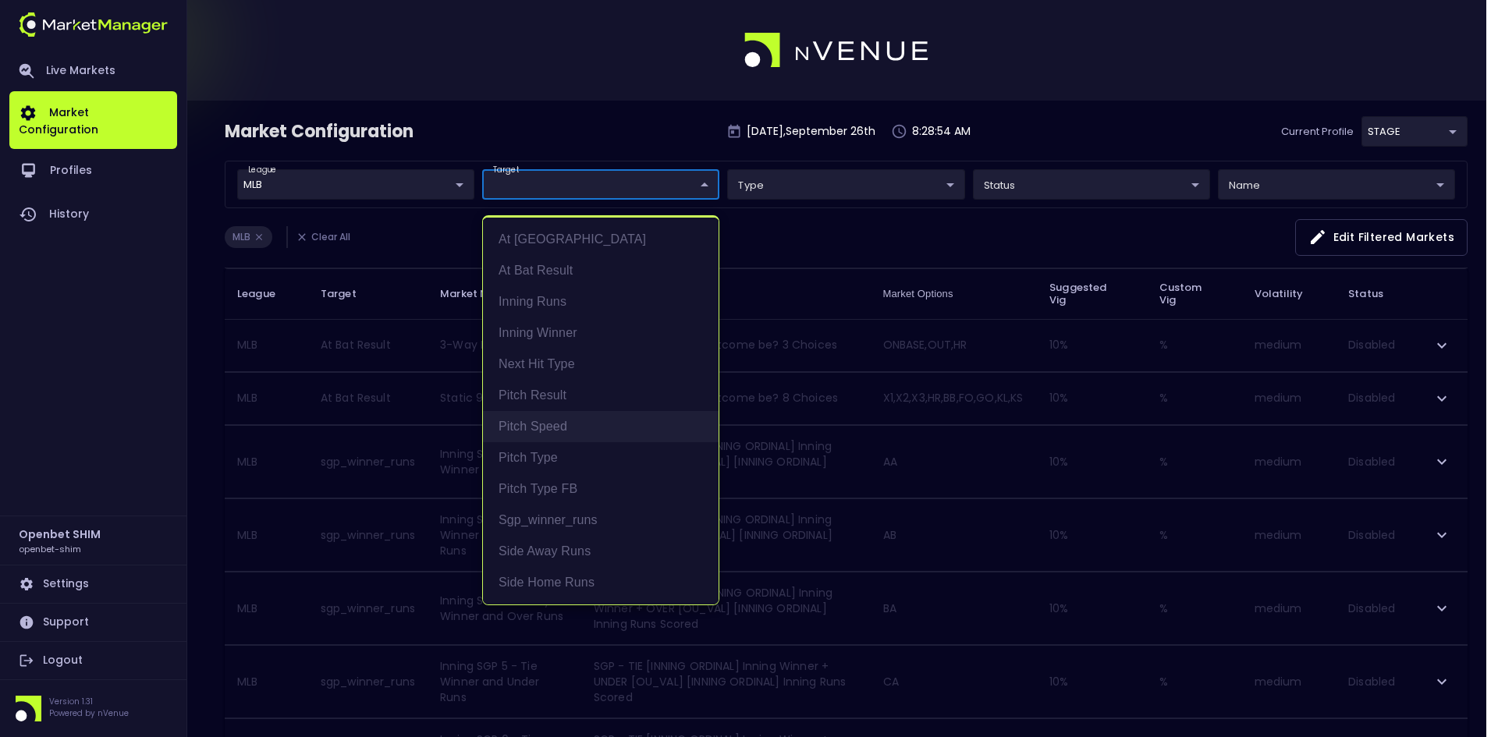
click at [527, 423] on li "Pitch Speed" at bounding box center [601, 426] width 236 height 31
type input "Pitch Speed"
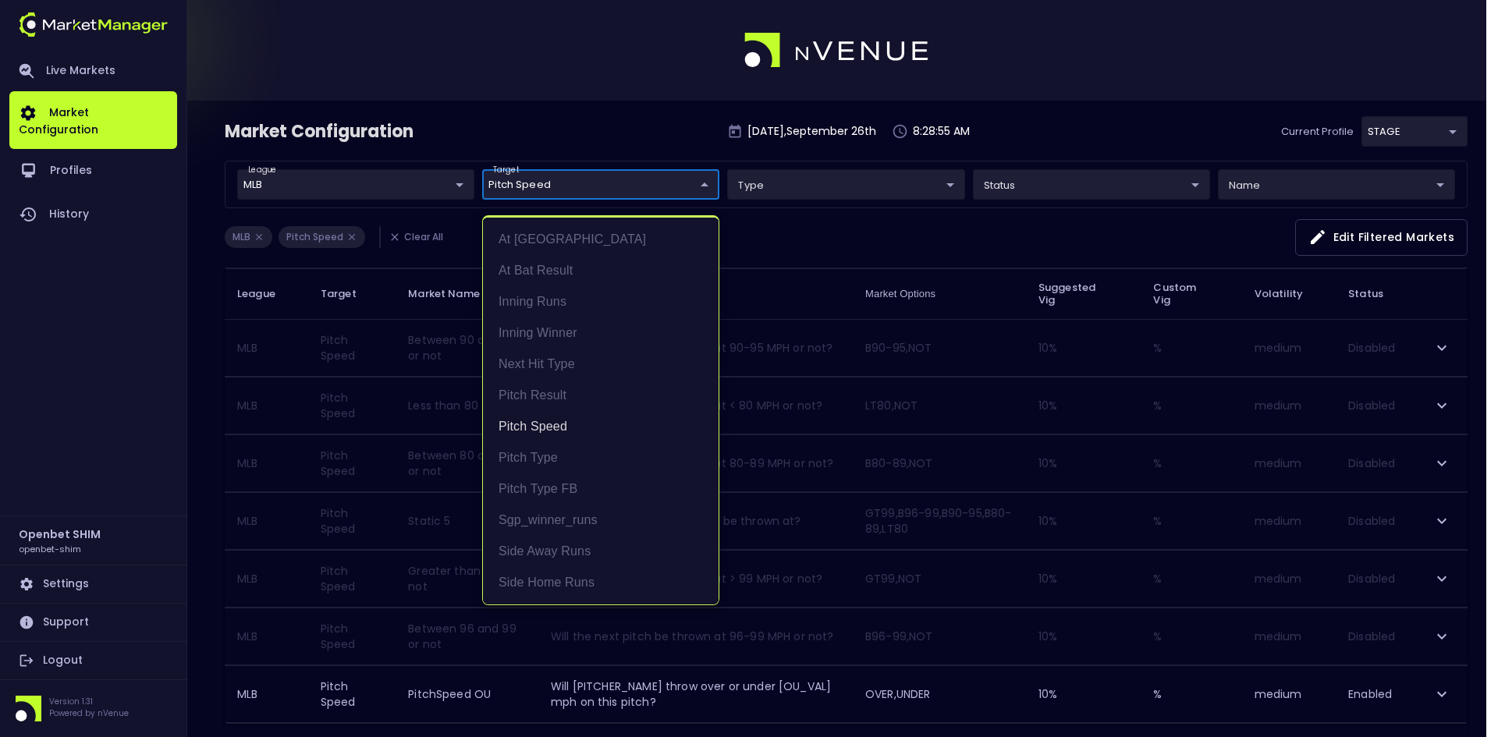
click at [830, 249] on div at bounding box center [749, 368] width 1498 height 737
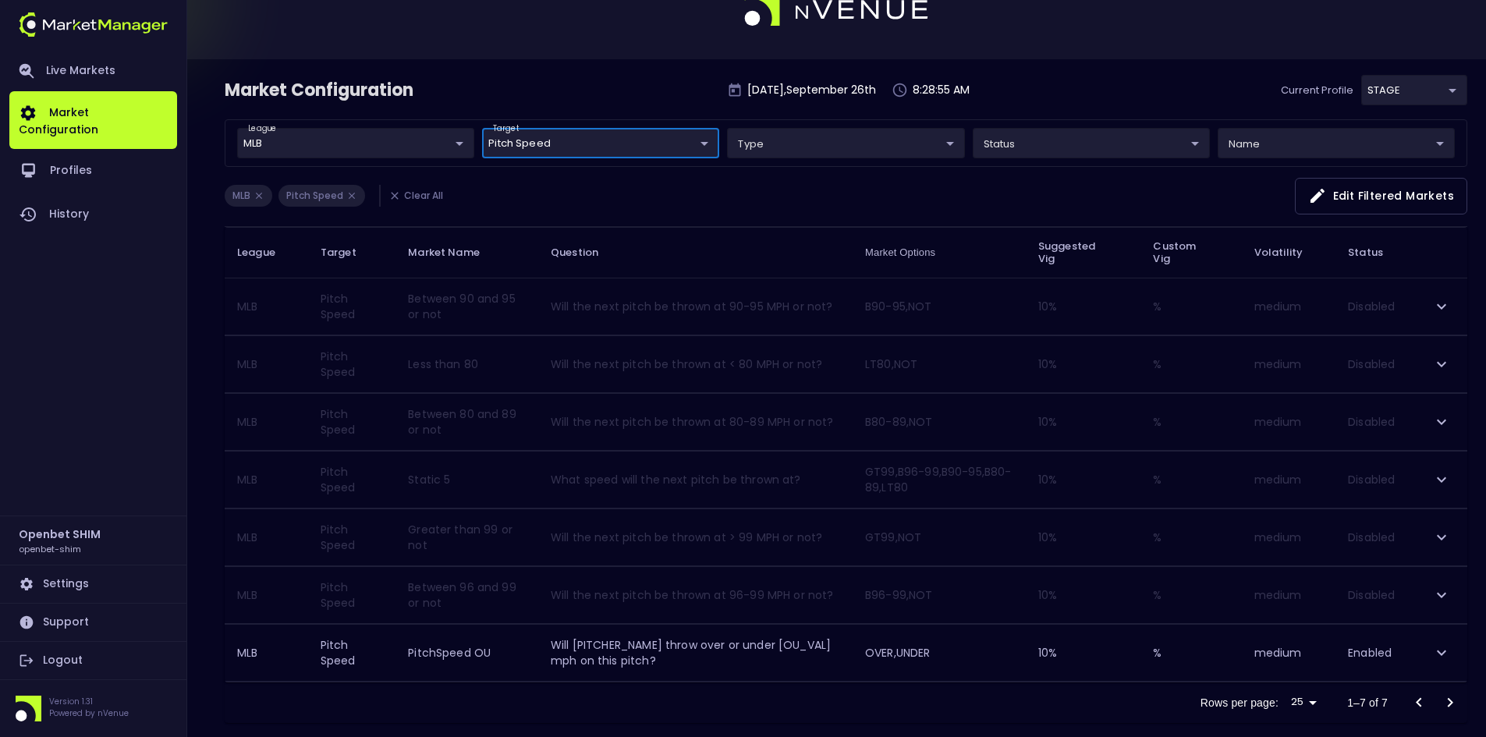
scroll to position [65, 0]
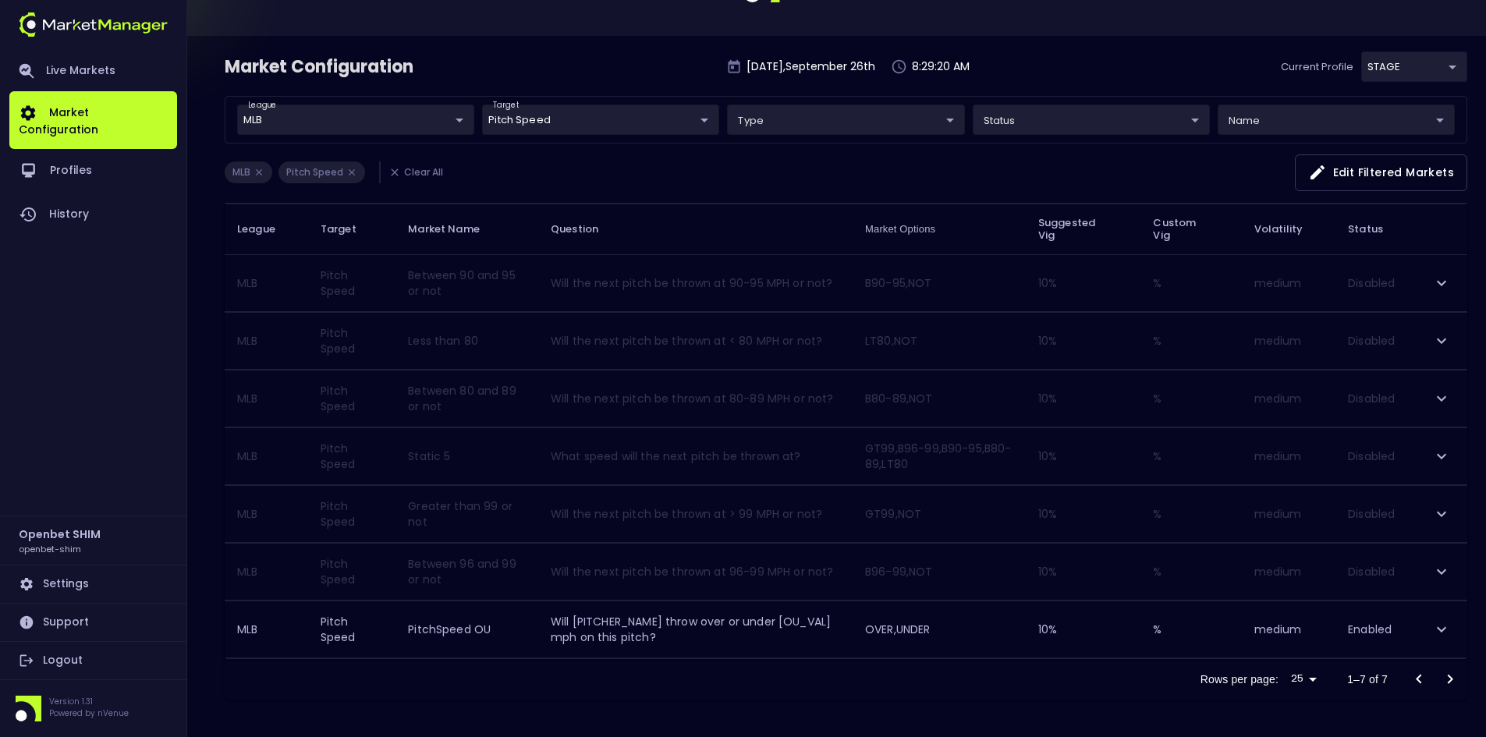
click at [623, 116] on body "Live Markets Market Configuration Profiles History Openbet SHIM openbet-shim Se…" at bounding box center [743, 336] width 1486 height 802
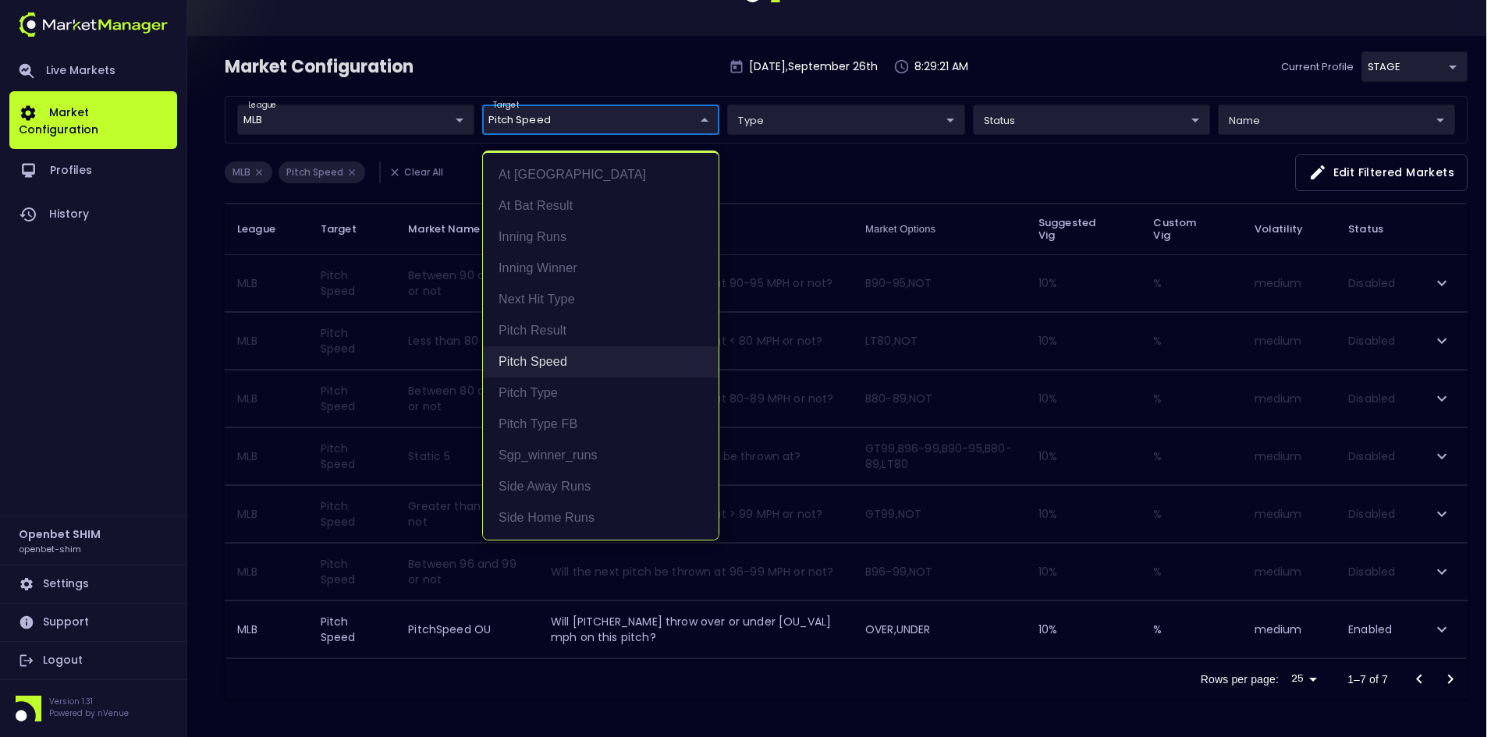
click at [524, 360] on li "Pitch Speed" at bounding box center [601, 361] width 236 height 31
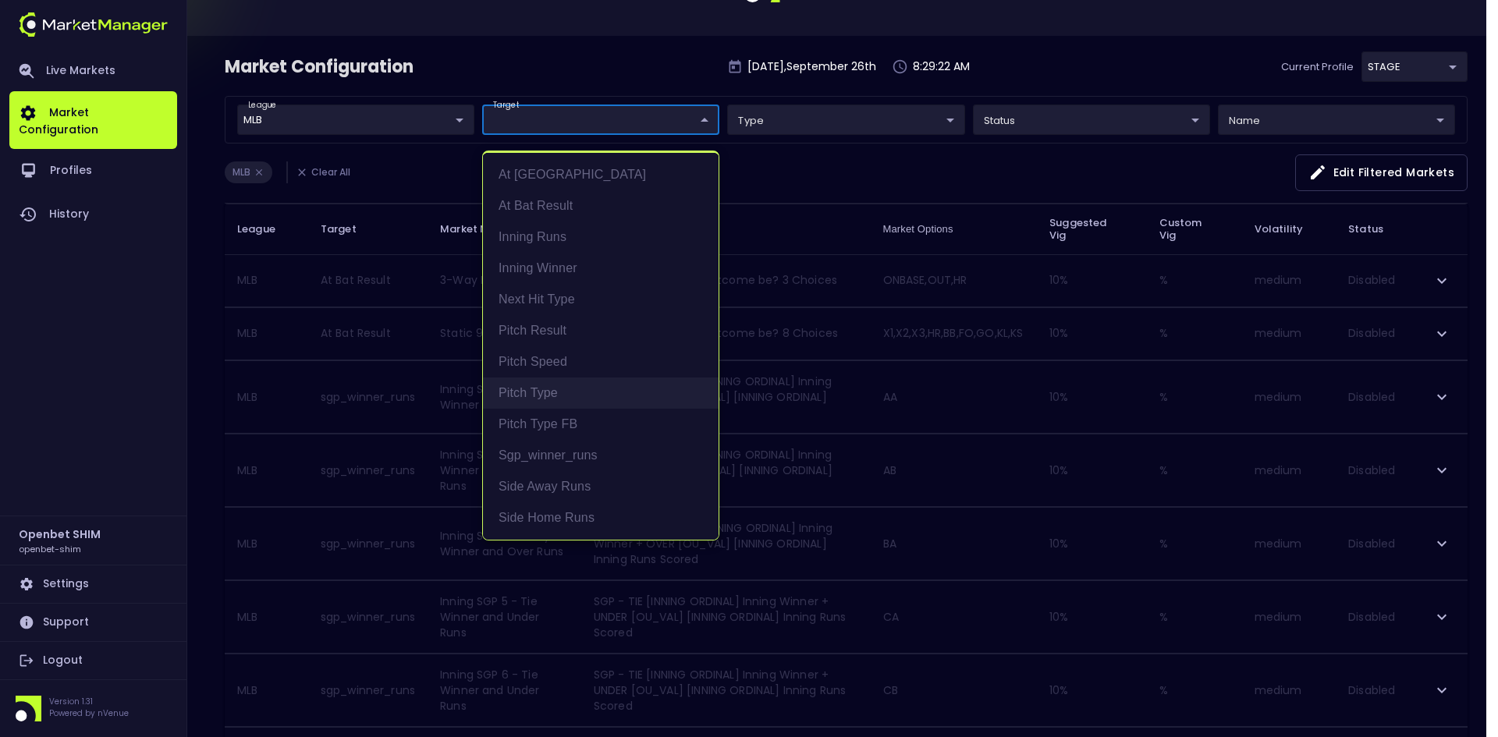
click at [526, 382] on li "Pitch Type" at bounding box center [601, 393] width 236 height 31
type input "Pitch Type"
click at [816, 162] on div at bounding box center [749, 368] width 1498 height 737
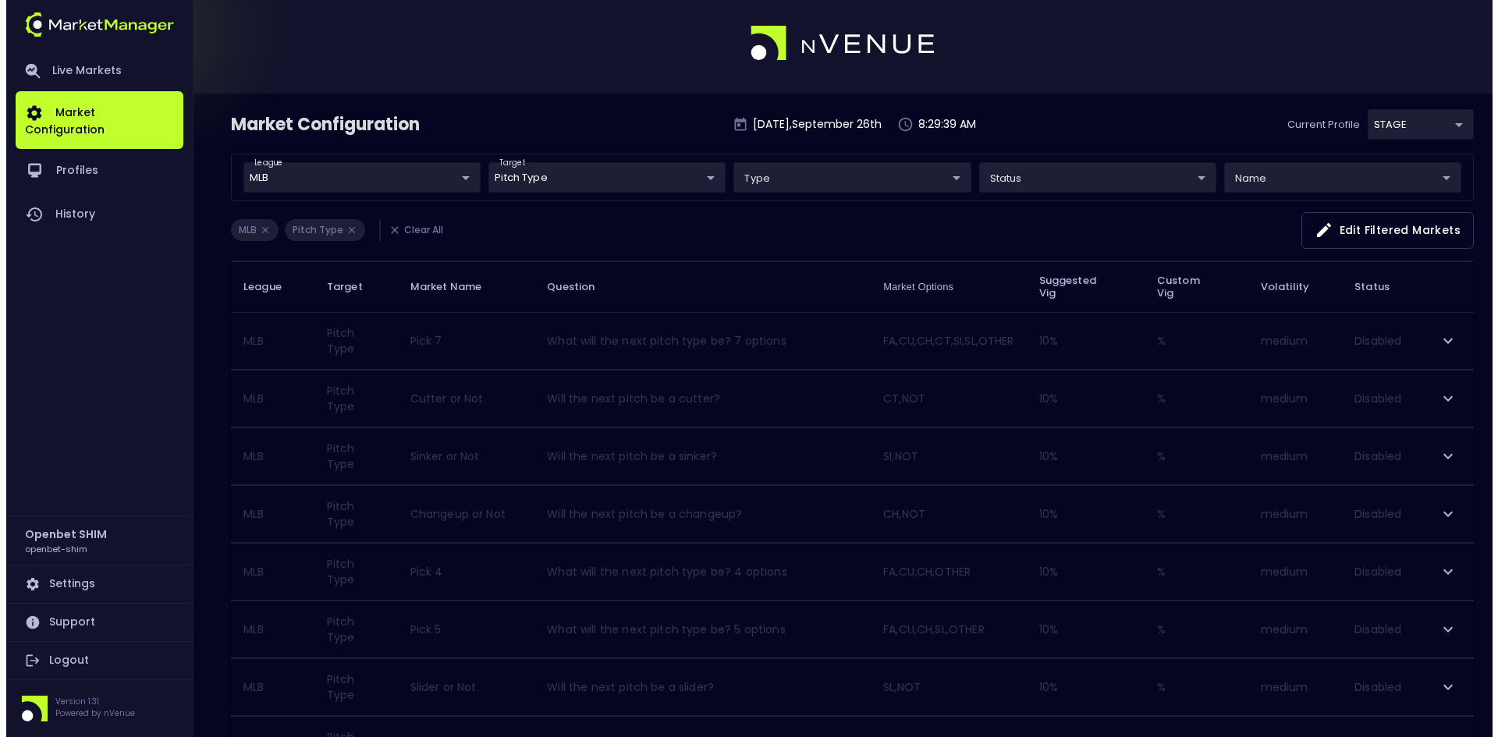
scroll to position [4, 0]
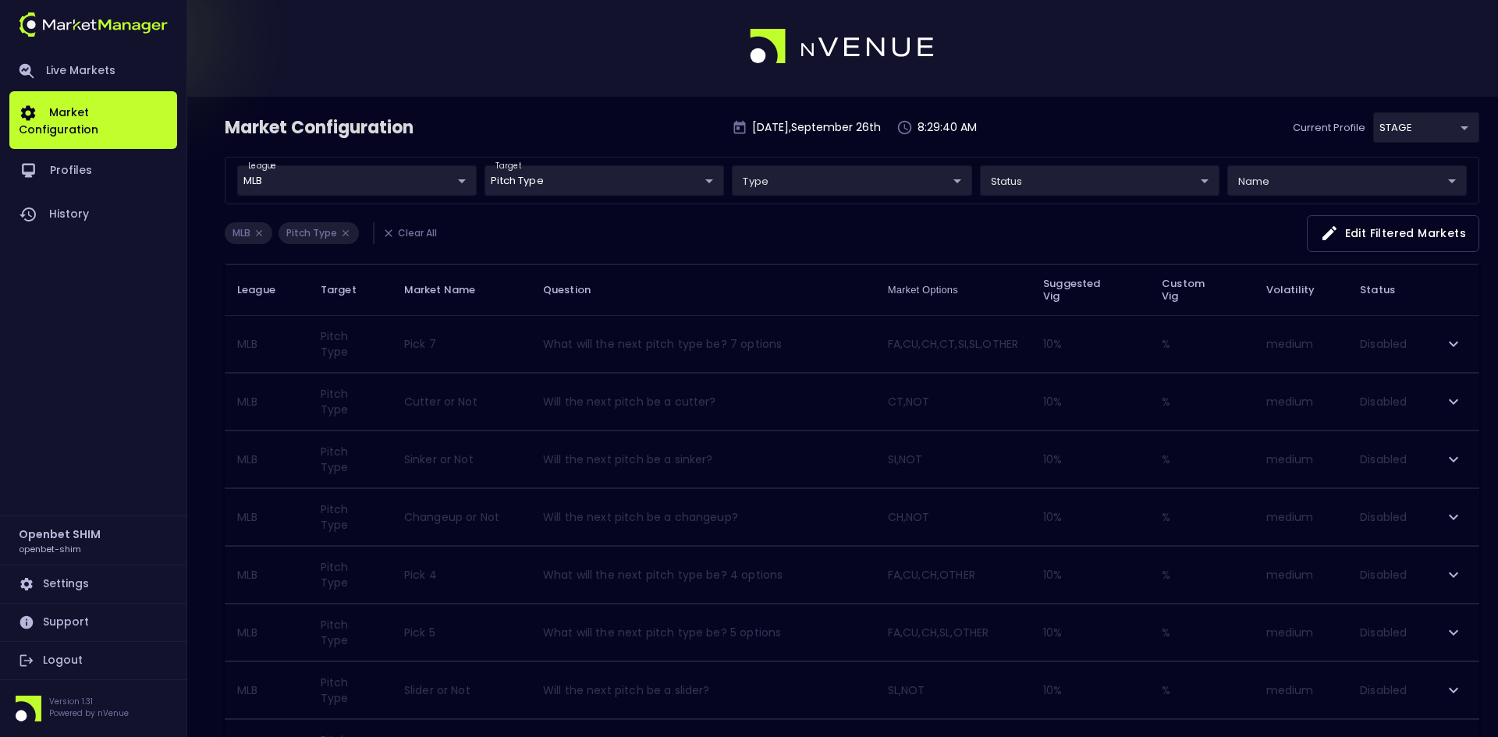
click at [542, 175] on body "Live Markets Market Configuration Profiles History Openbet SHIM openbet-shim Se…" at bounding box center [749, 483] width 1498 height 975
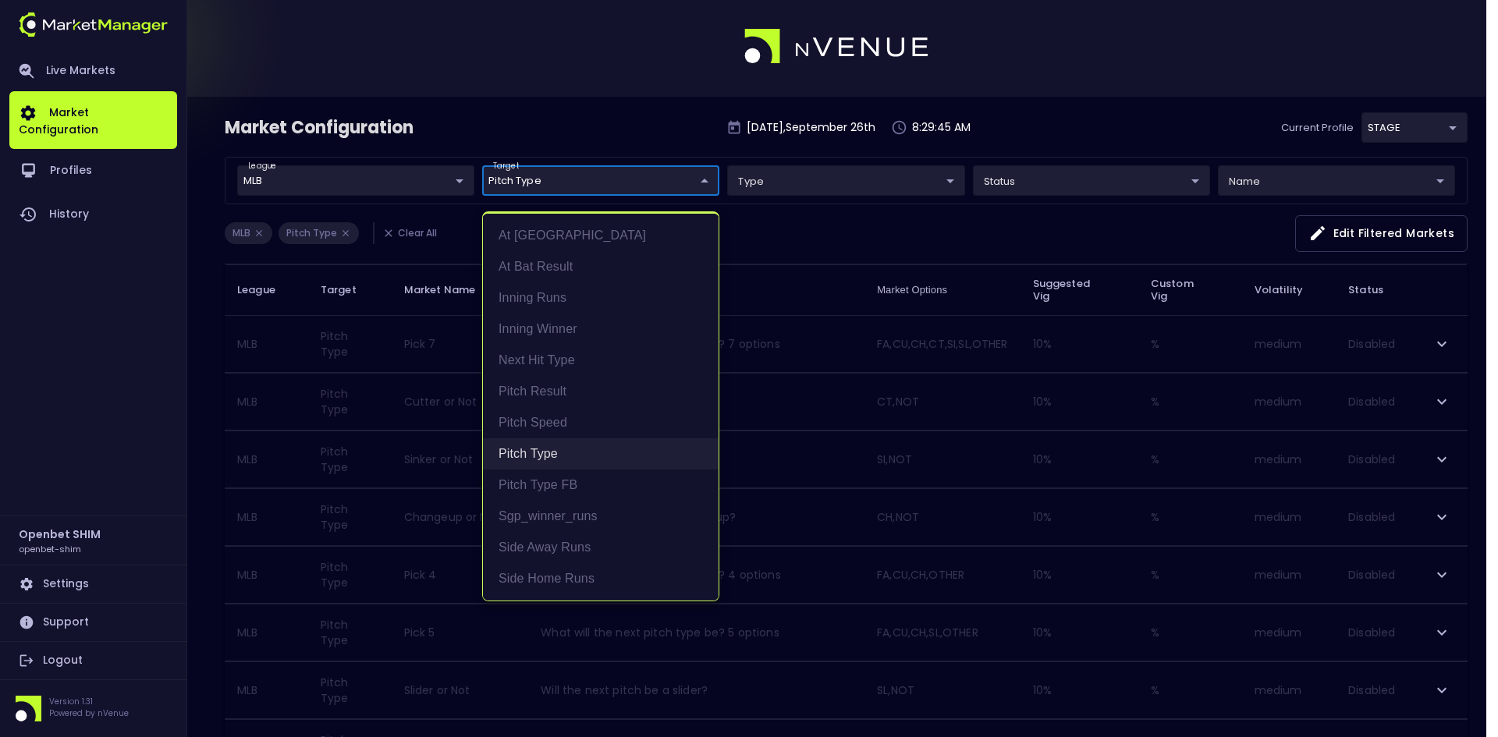
click at [524, 453] on li "Pitch Type" at bounding box center [601, 454] width 236 height 31
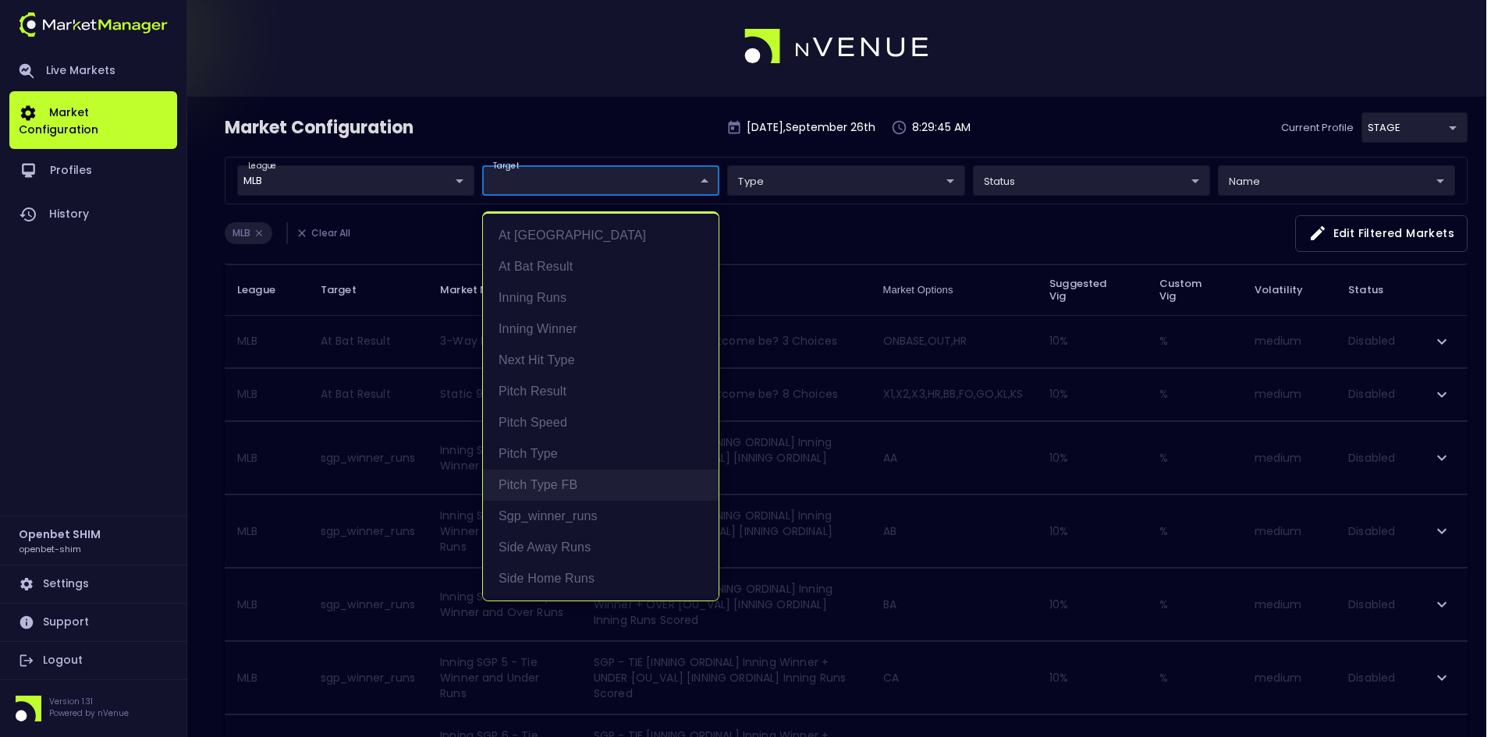
click at [528, 479] on li "Pitch Type FB" at bounding box center [601, 485] width 236 height 31
type input "Pitch Type FB"
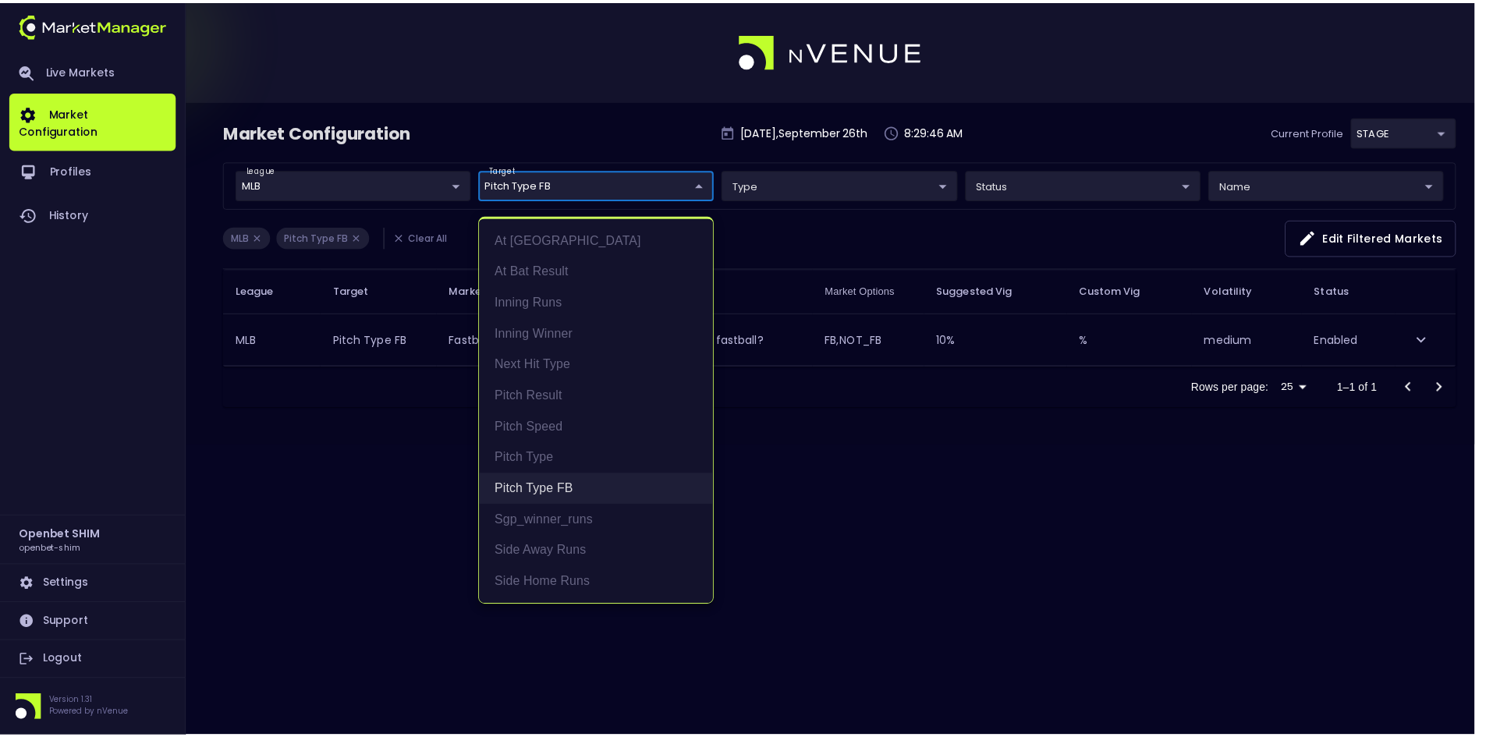
scroll to position [0, 0]
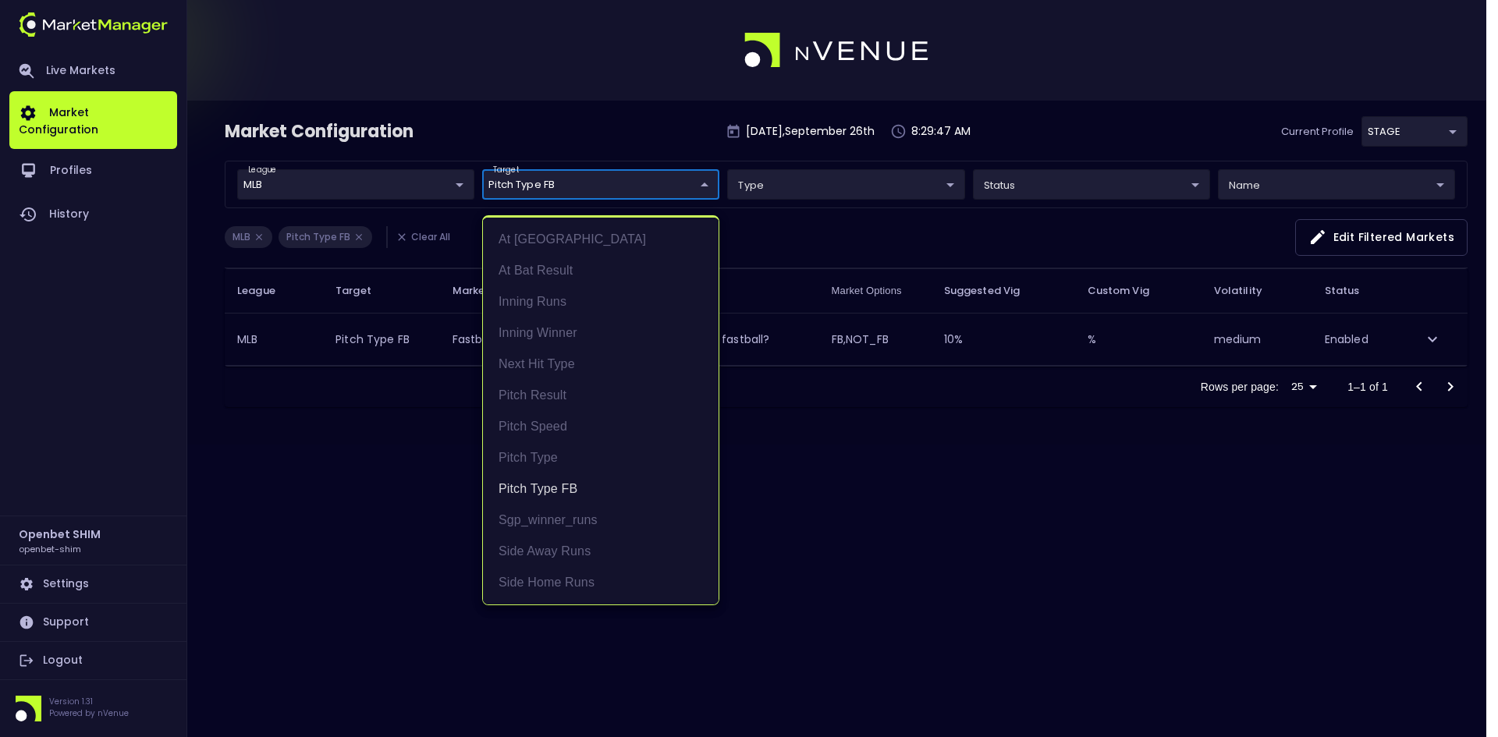
click at [886, 469] on div at bounding box center [749, 368] width 1498 height 737
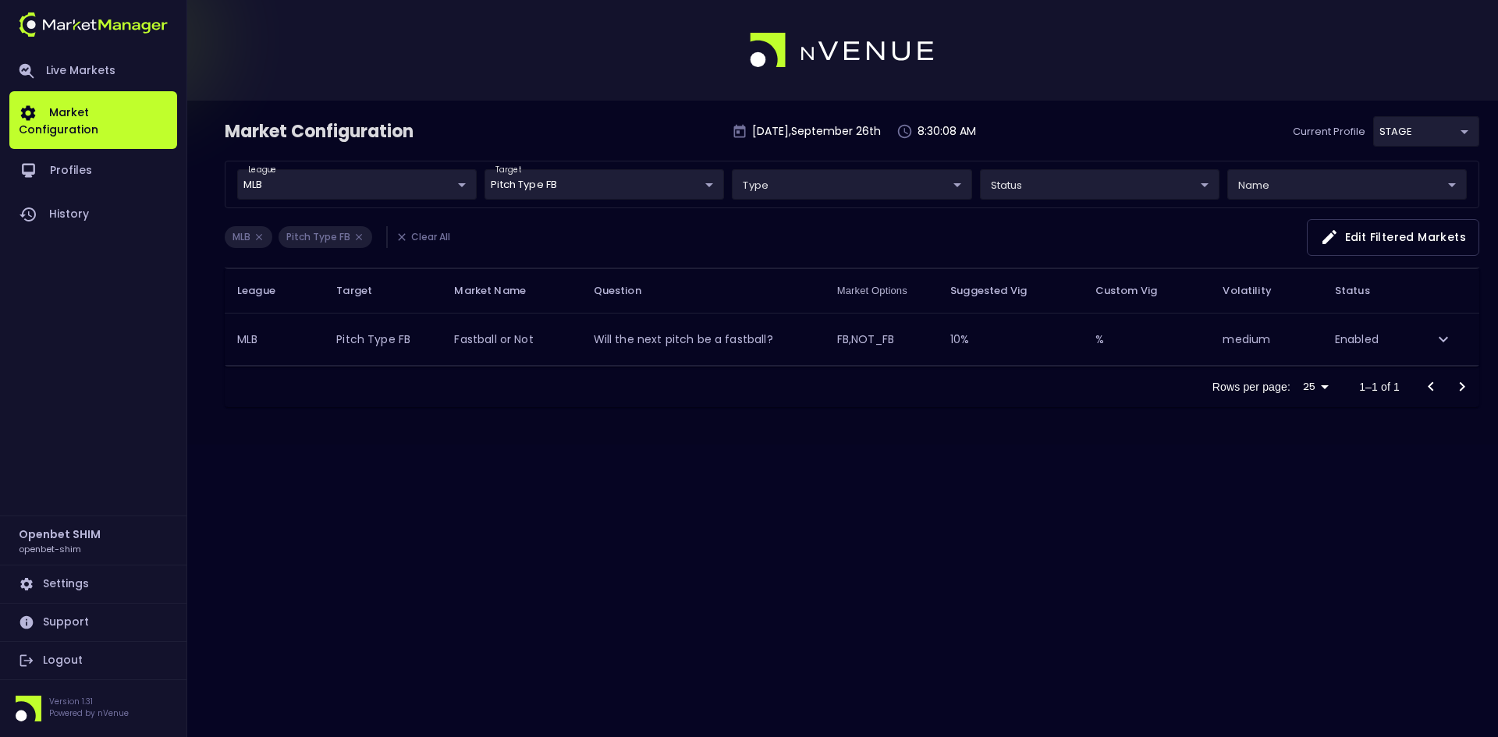
click at [538, 182] on body "Live Markets Market Configuration Profiles History Openbet SHIM openbet-shim Se…" at bounding box center [749, 368] width 1498 height 737
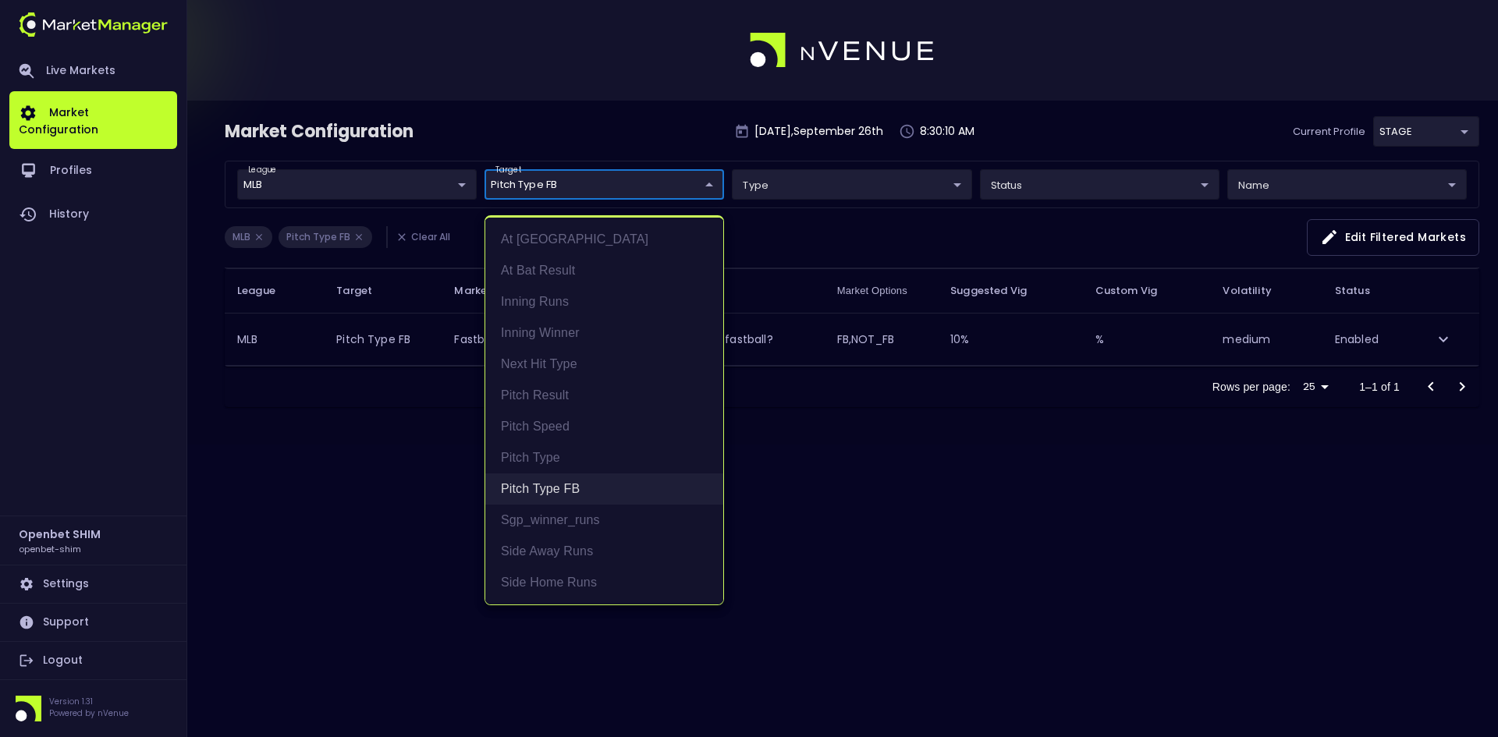
click at [545, 485] on li "Pitch Type FB" at bounding box center [604, 489] width 238 height 31
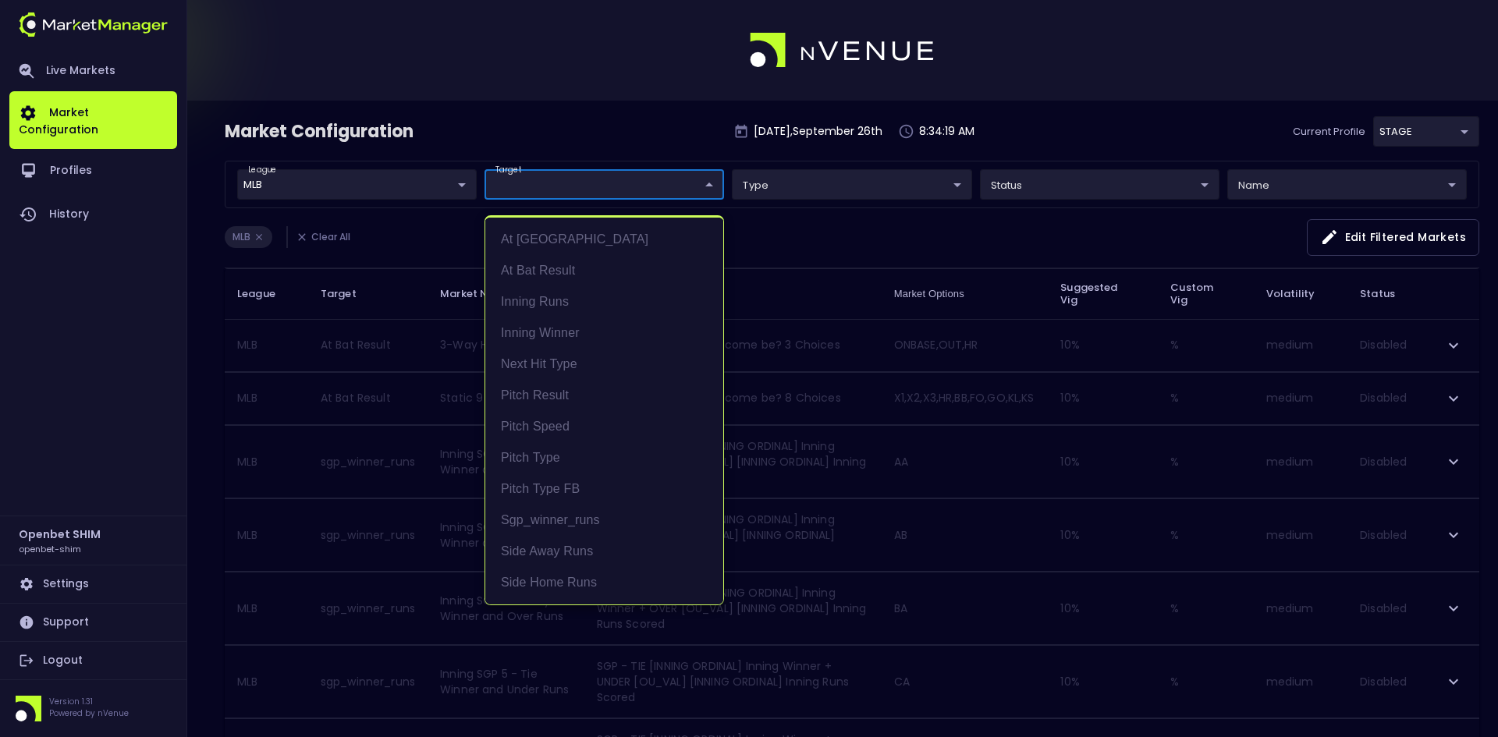
click at [1125, 145] on div at bounding box center [749, 368] width 1498 height 737
